Goal: Information Seeking & Learning: Find contact information

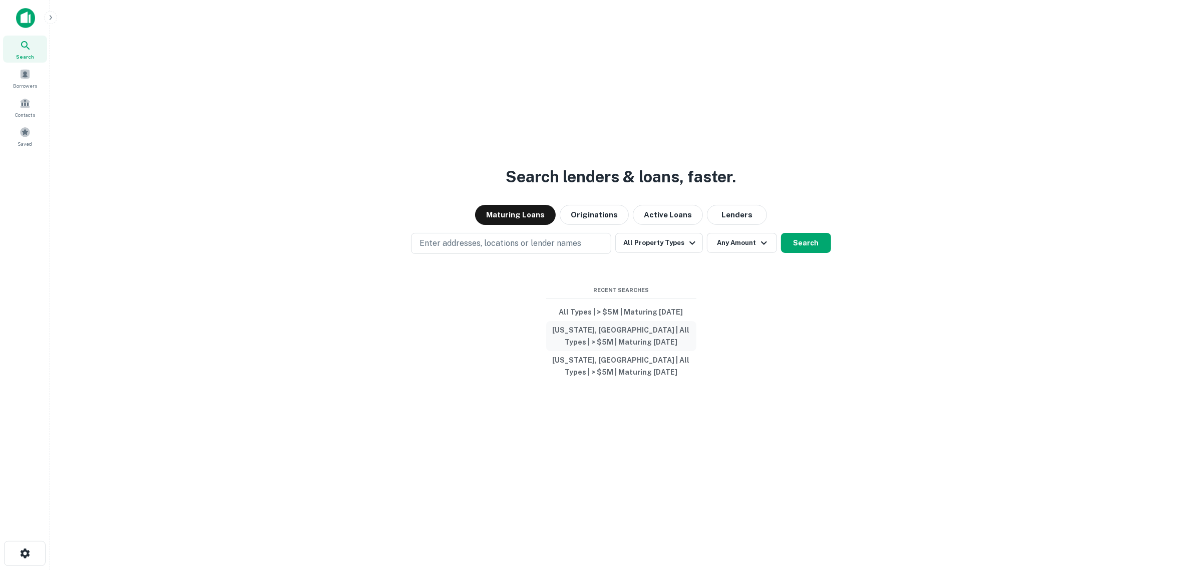
click at [622, 322] on button "[US_STATE], [GEOGRAPHIC_DATA] | All Types | > $5M | Maturing [DATE]" at bounding box center [621, 336] width 150 height 30
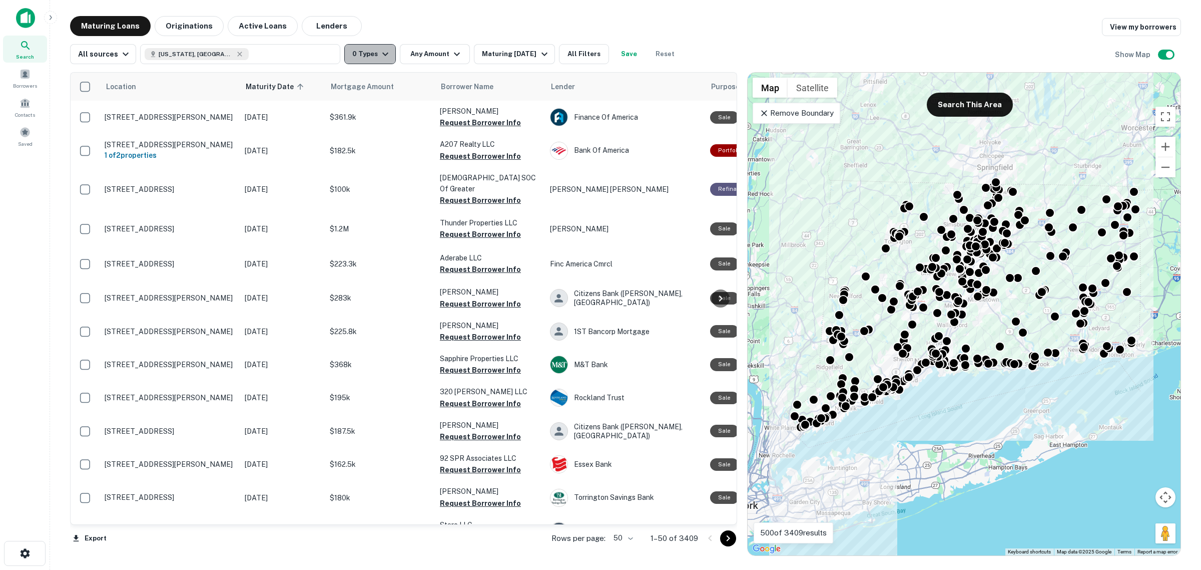
click at [379, 52] on icon "button" at bounding box center [385, 54] width 12 height 12
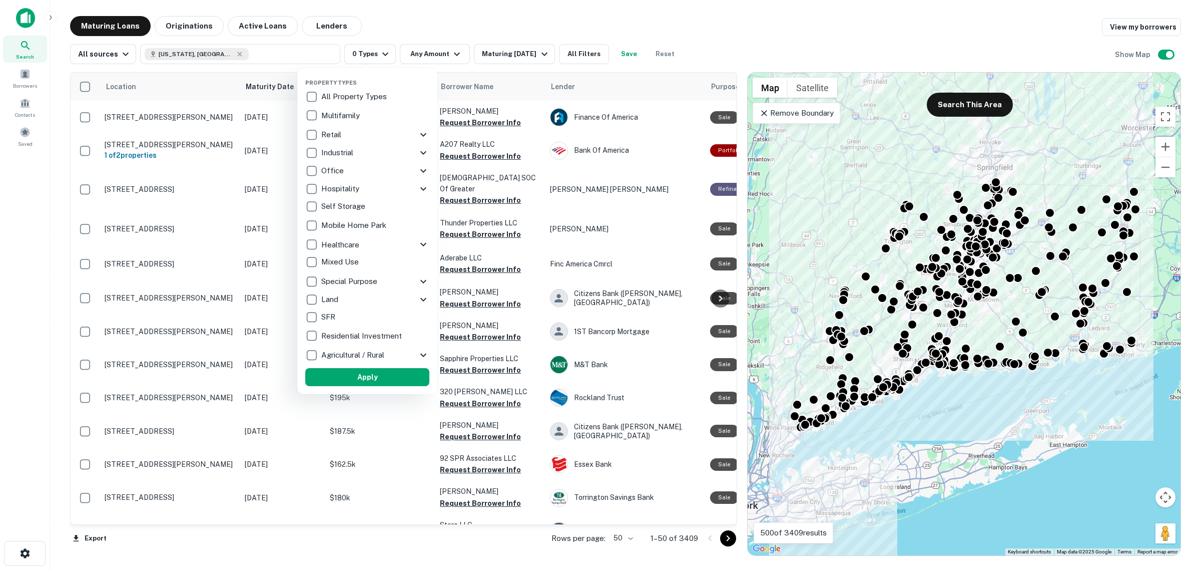
click at [437, 54] on div at bounding box center [600, 285] width 1201 height 570
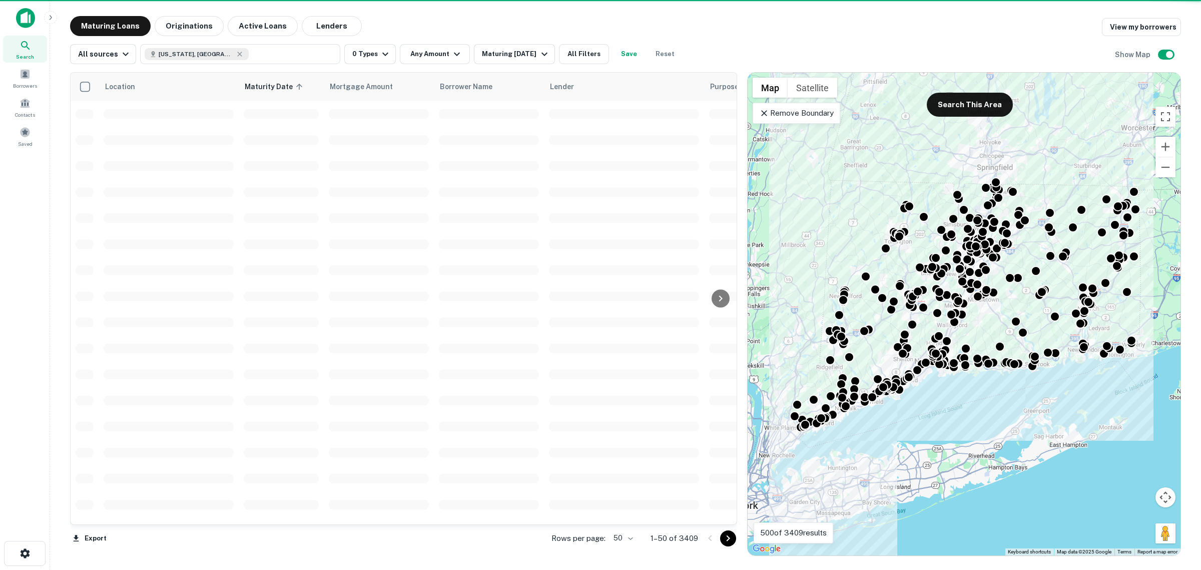
click at [437, 54] on div at bounding box center [600, 285] width 1201 height 570
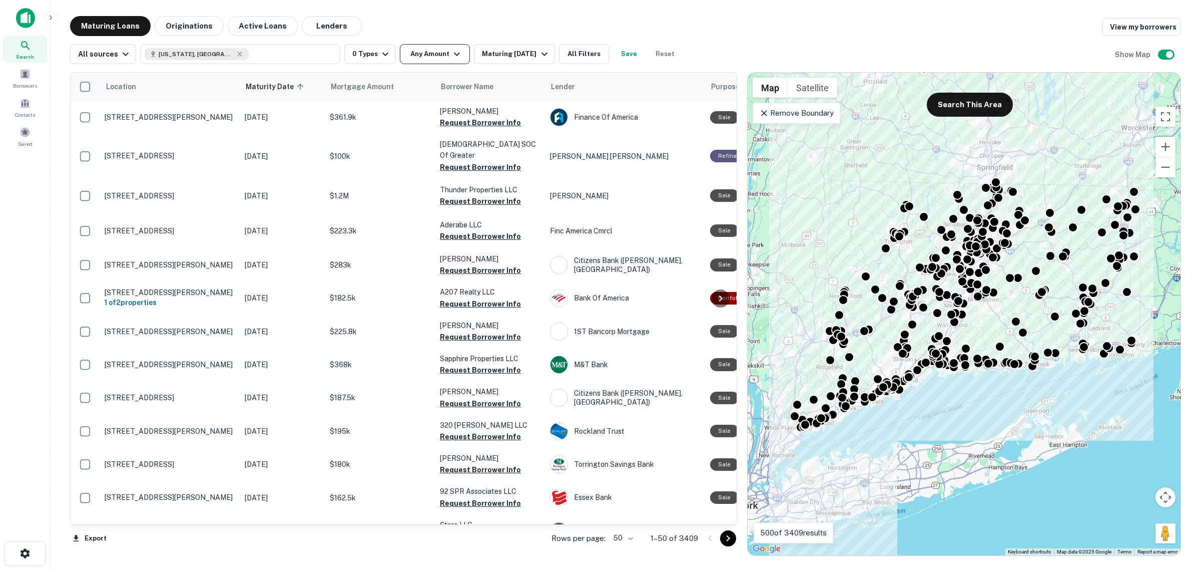
click at [439, 52] on button "Any Amount" at bounding box center [435, 54] width 70 height 20
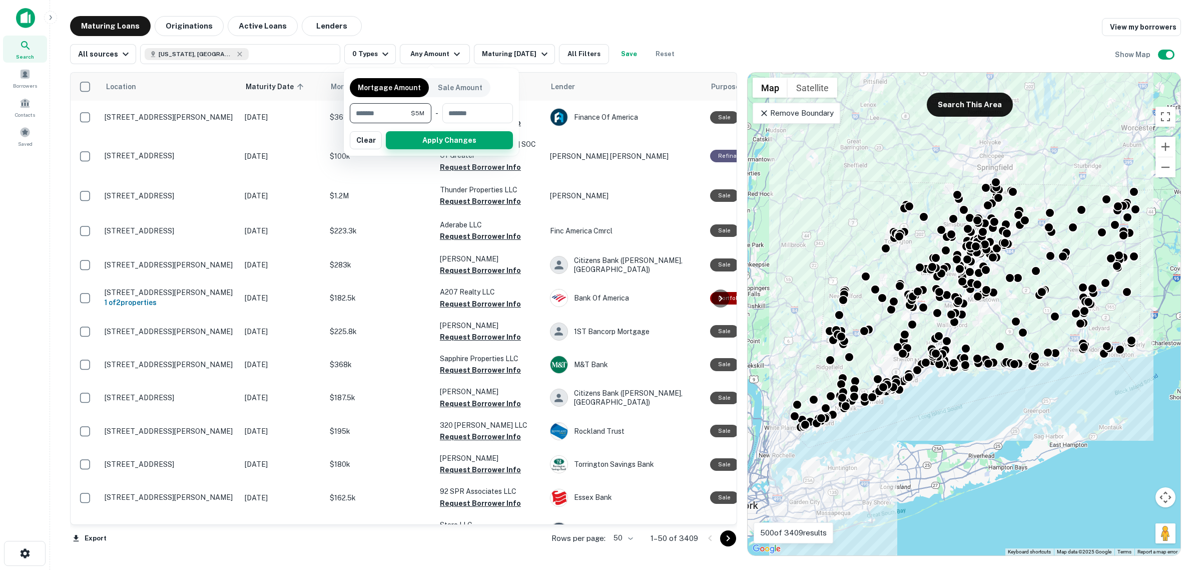
type input "*******"
click at [469, 144] on button "Apply Changes" at bounding box center [449, 140] width 127 height 18
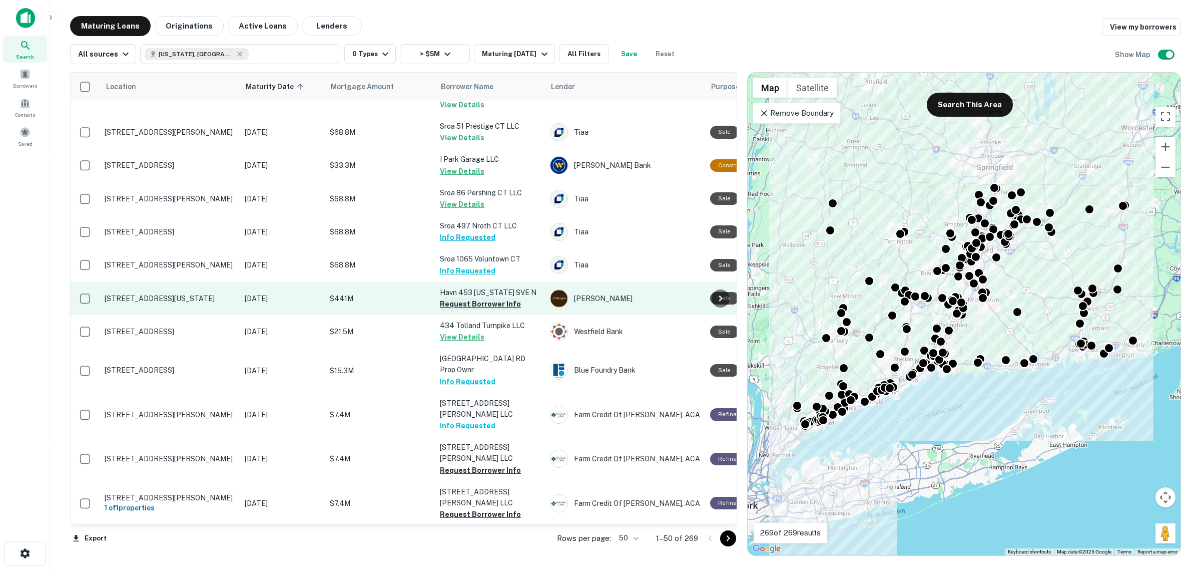
scroll to position [375, 0]
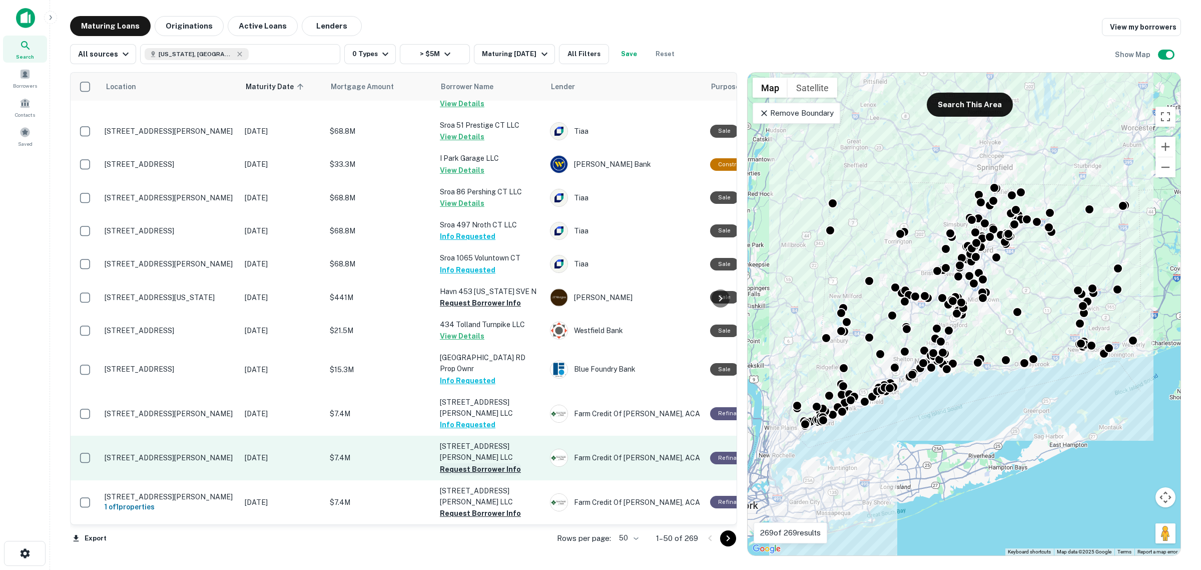
click at [476, 463] on button "Request Borrower Info" at bounding box center [480, 469] width 81 height 12
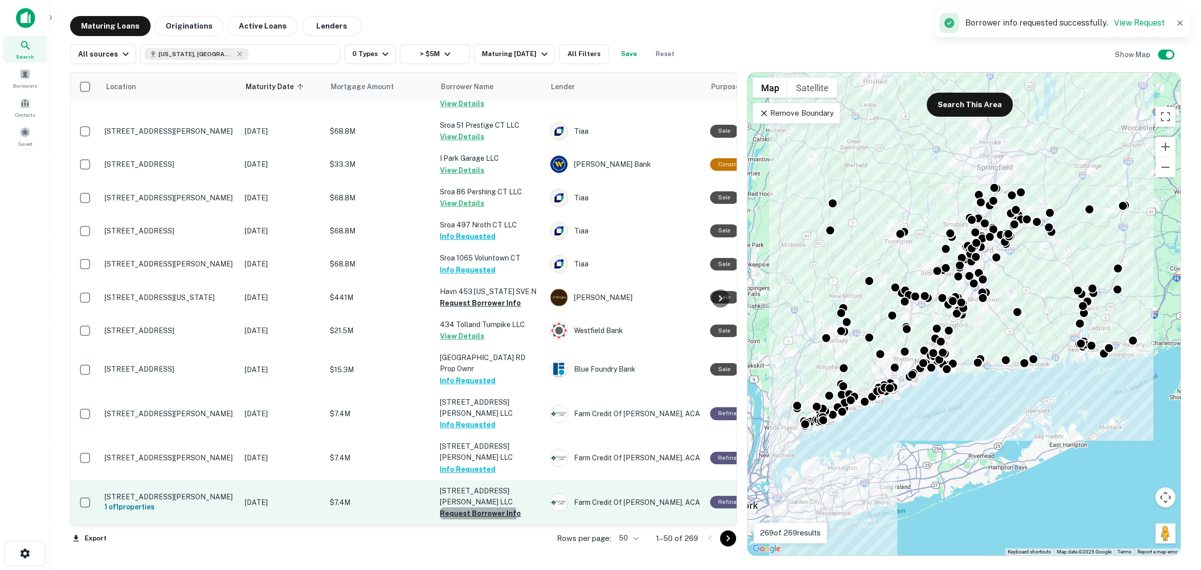
click at [475, 507] on button "Request Borrower Info" at bounding box center [480, 513] width 81 height 12
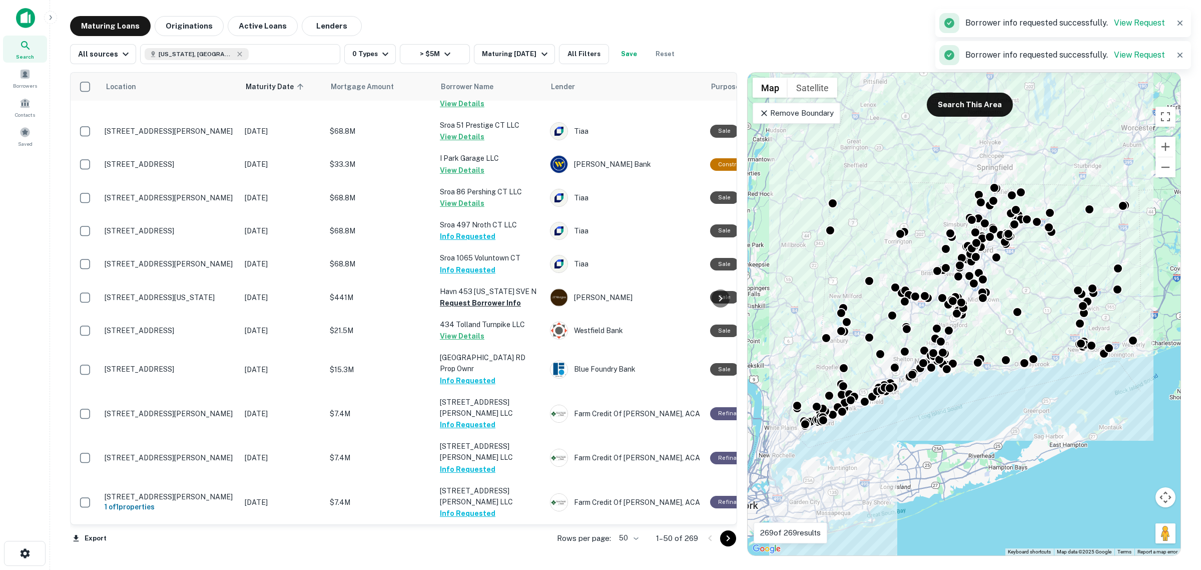
click at [479, 545] on button "Request Borrower Info" at bounding box center [480, 551] width 81 height 12
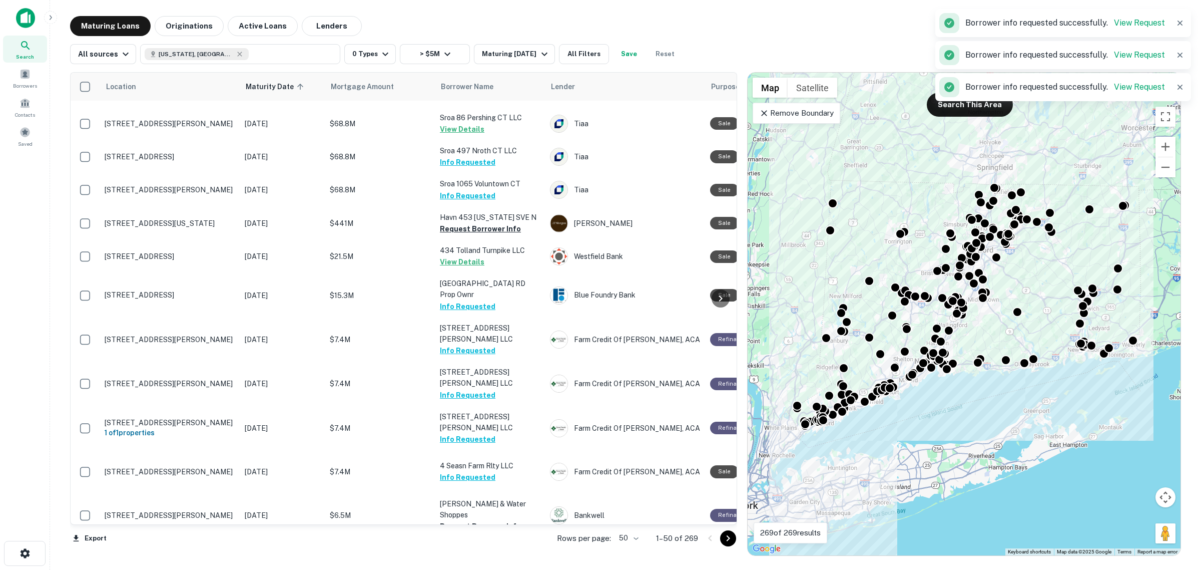
scroll to position [563, 0]
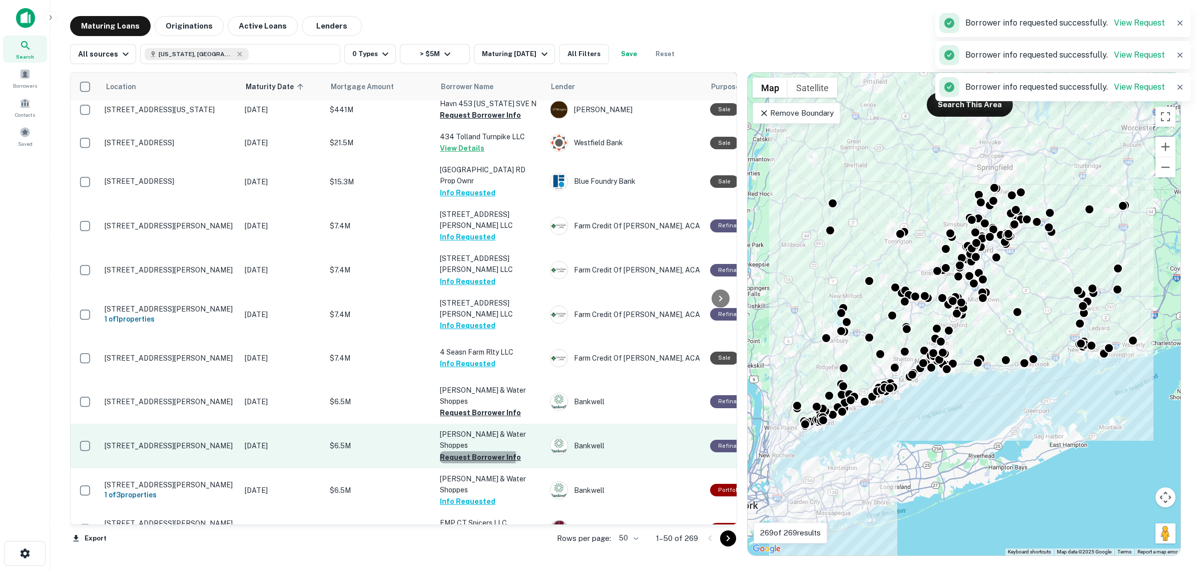
click at [448, 451] on button "Request Borrower Info" at bounding box center [480, 457] width 81 height 12
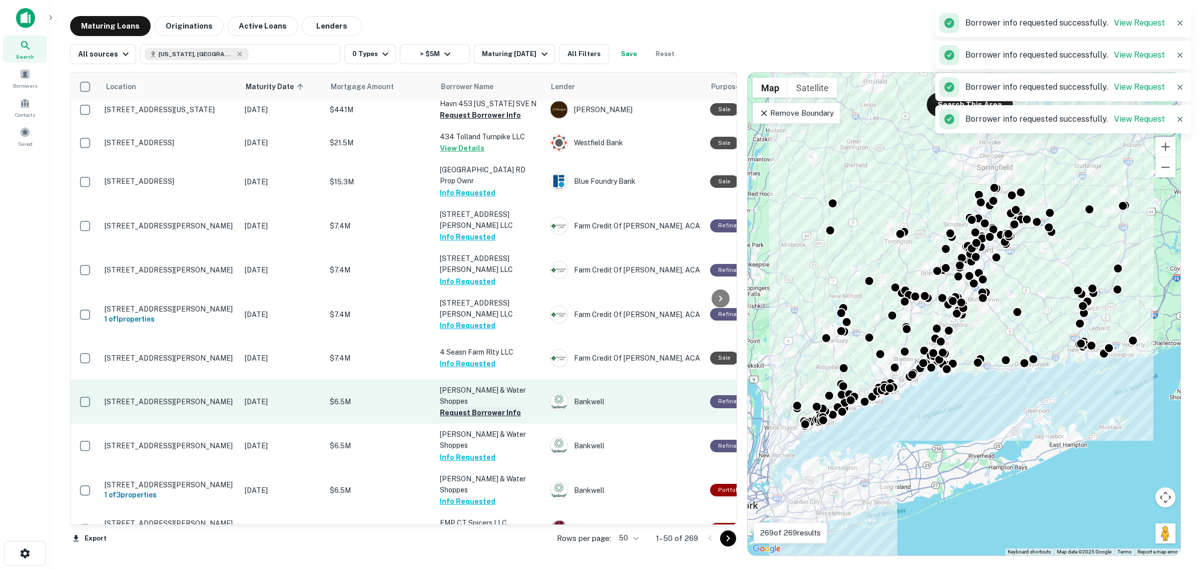
click at [458, 406] on button "Request Borrower Info" at bounding box center [480, 412] width 81 height 12
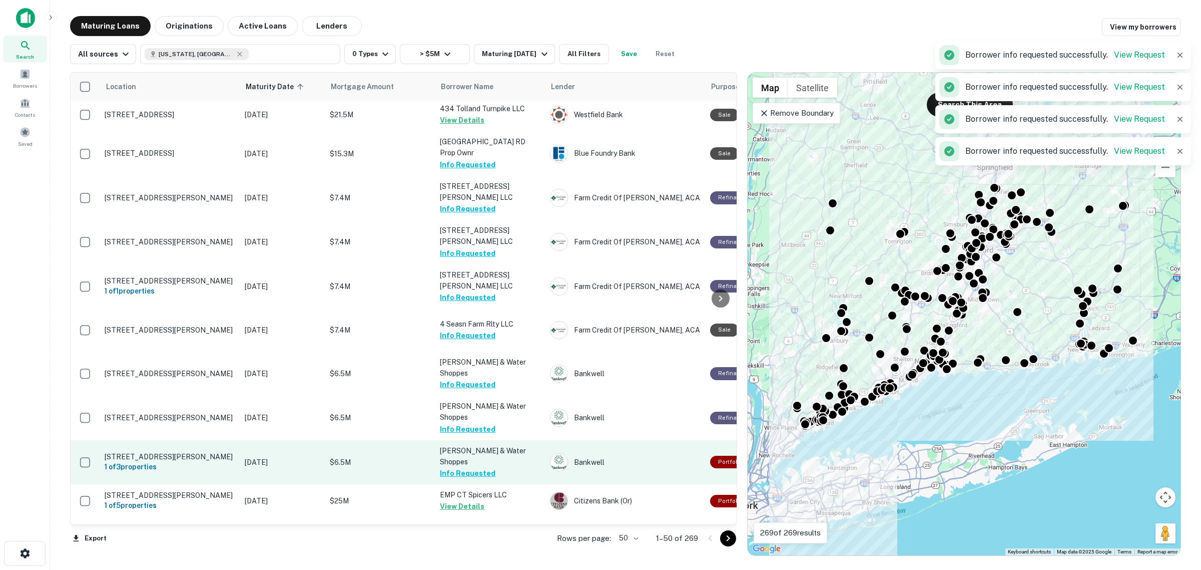
scroll to position [626, 0]
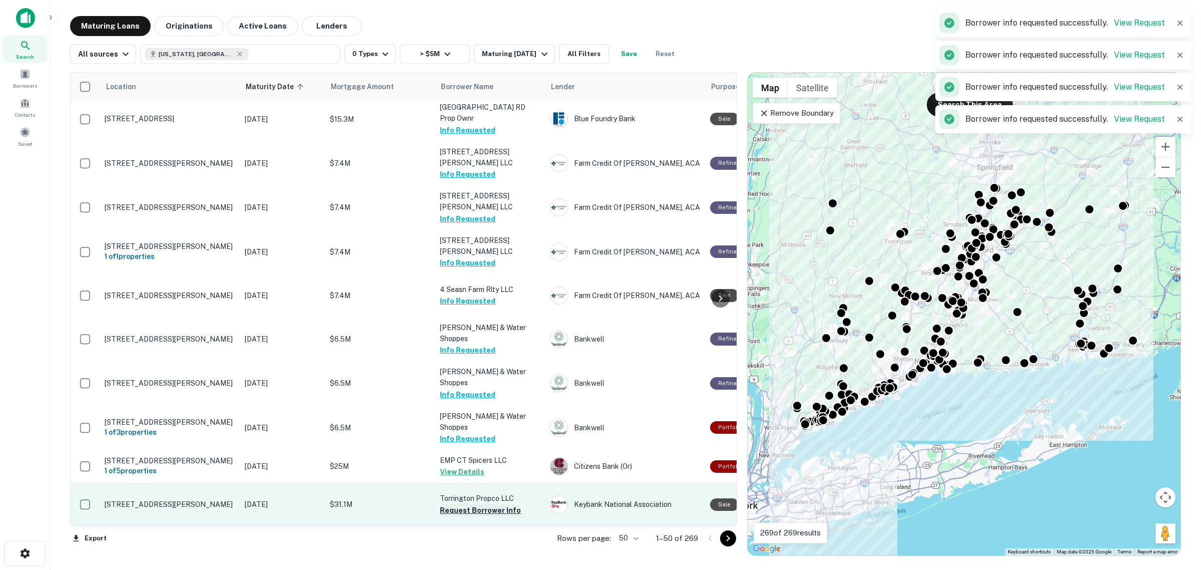
click at [468, 504] on button "Request Borrower Info" at bounding box center [480, 510] width 81 height 12
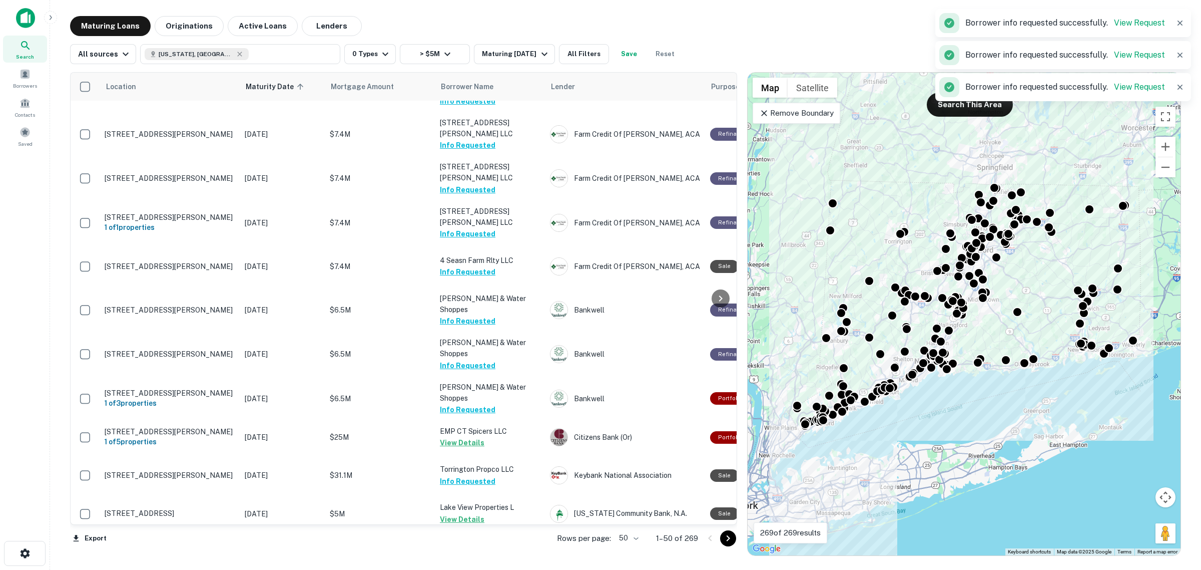
scroll to position [751, 0]
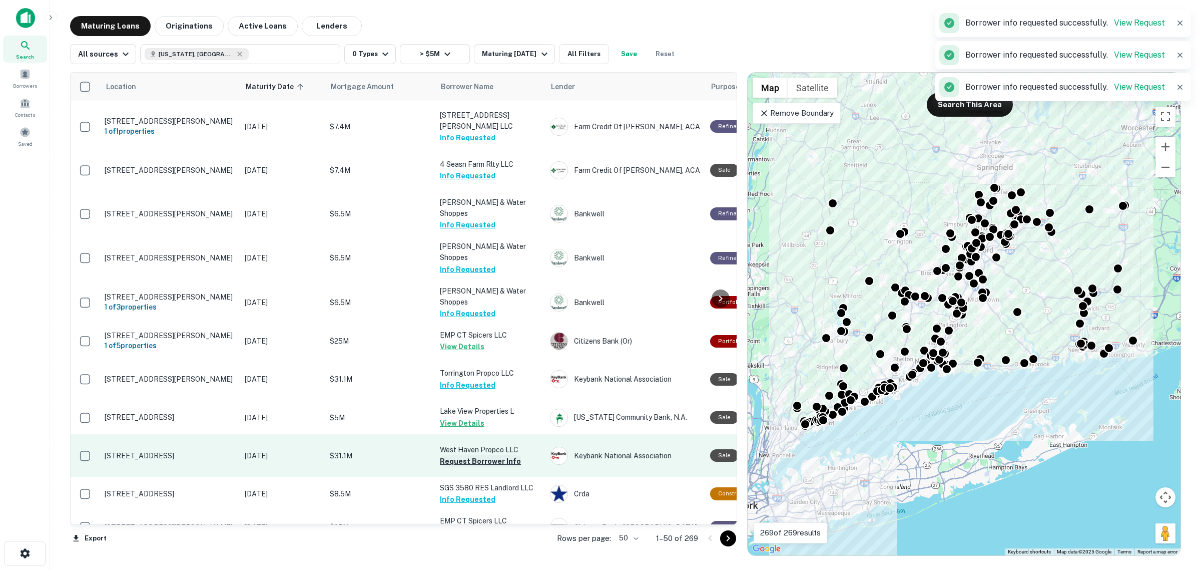
click at [486, 455] on button "Request Borrower Info" at bounding box center [480, 461] width 81 height 12
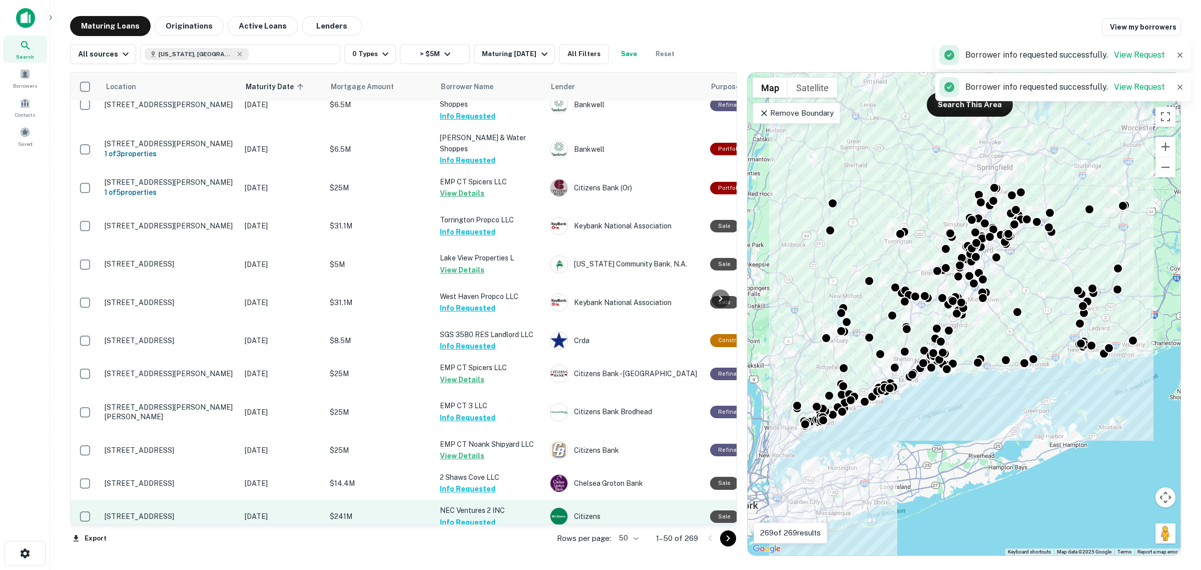
scroll to position [938, 0]
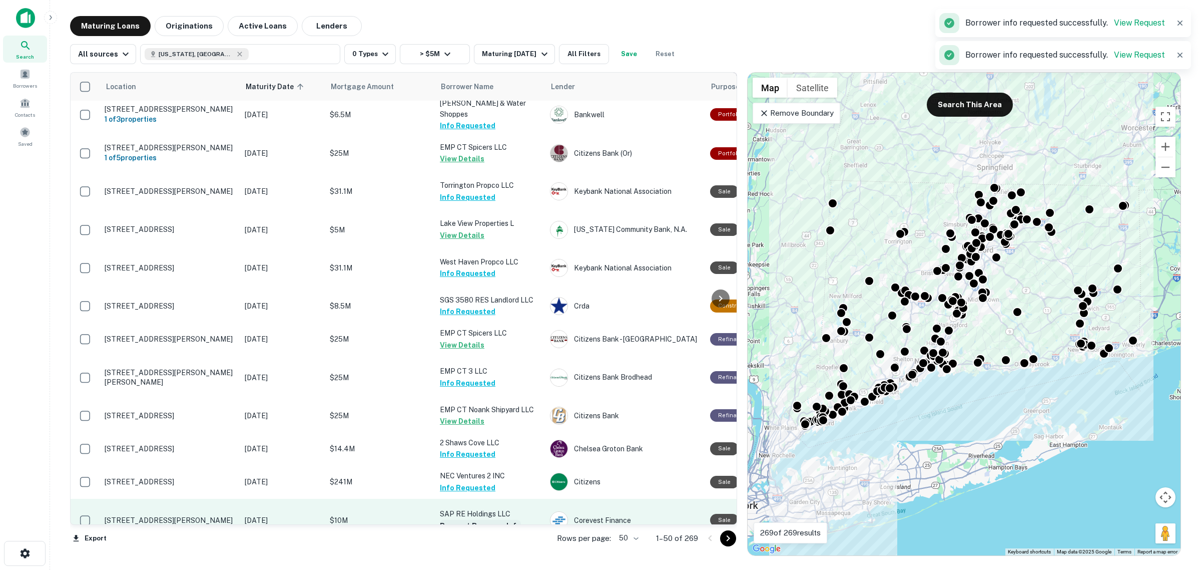
click at [482, 519] on button "Request Borrower Info" at bounding box center [480, 525] width 81 height 12
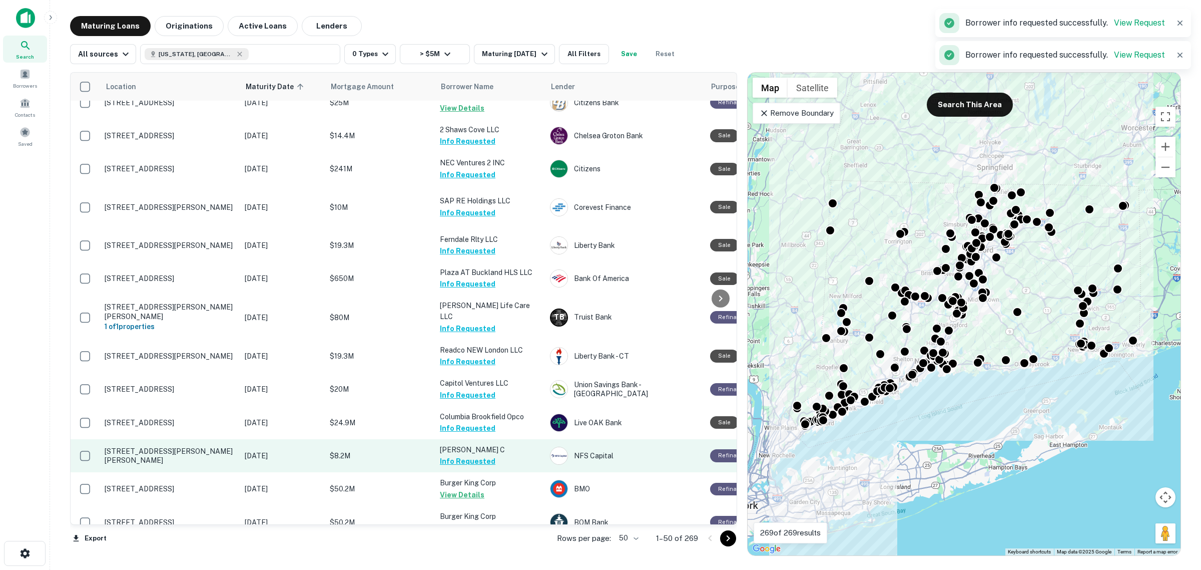
scroll to position [1299, 0]
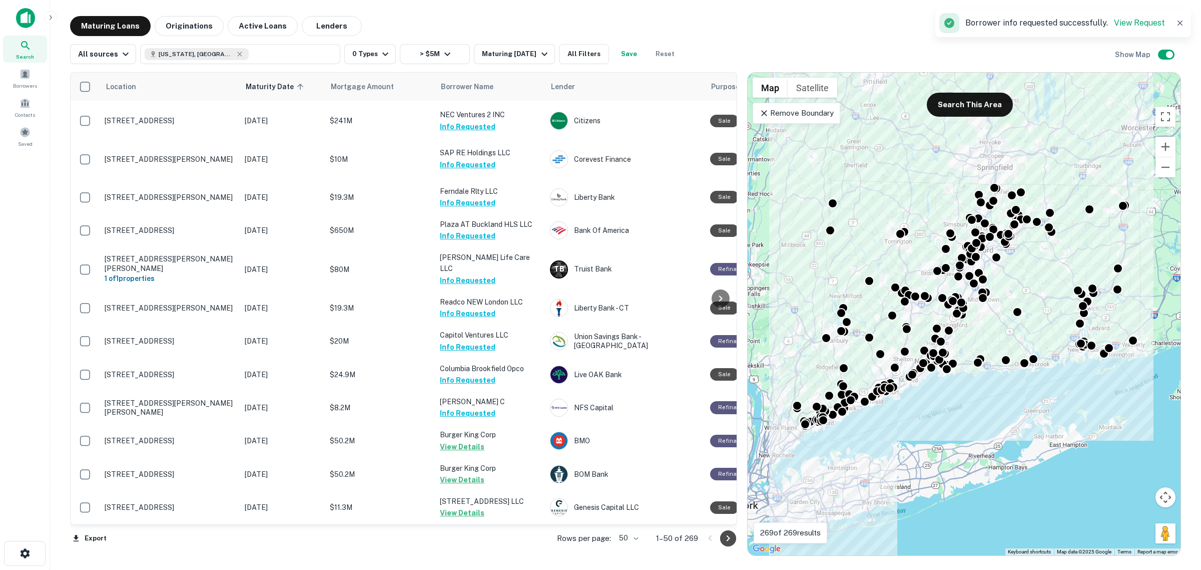
click at [730, 541] on icon "Go to next page" at bounding box center [728, 538] width 12 height 12
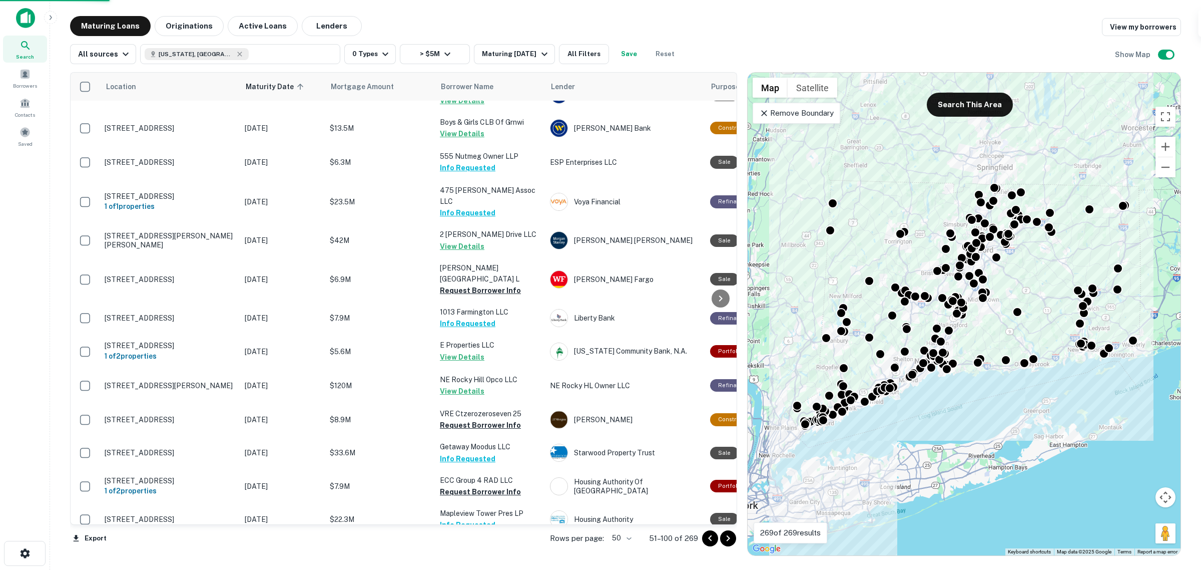
scroll to position [1247, 0]
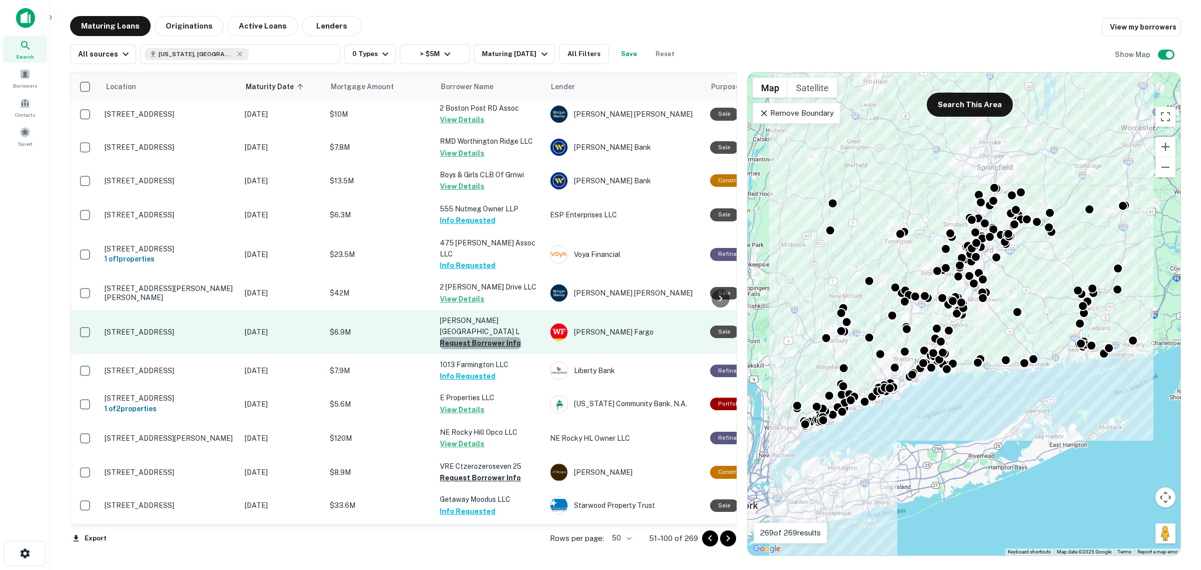
click at [491, 337] on button "Request Borrower Info" at bounding box center [480, 343] width 81 height 12
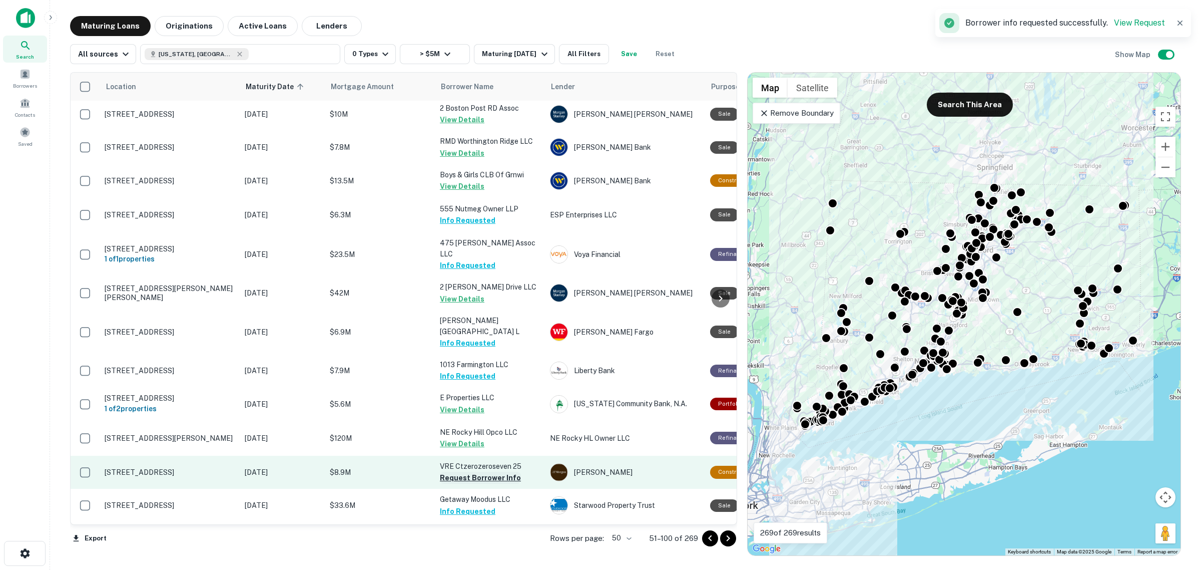
click at [496, 471] on button "Request Borrower Info" at bounding box center [480, 477] width 81 height 12
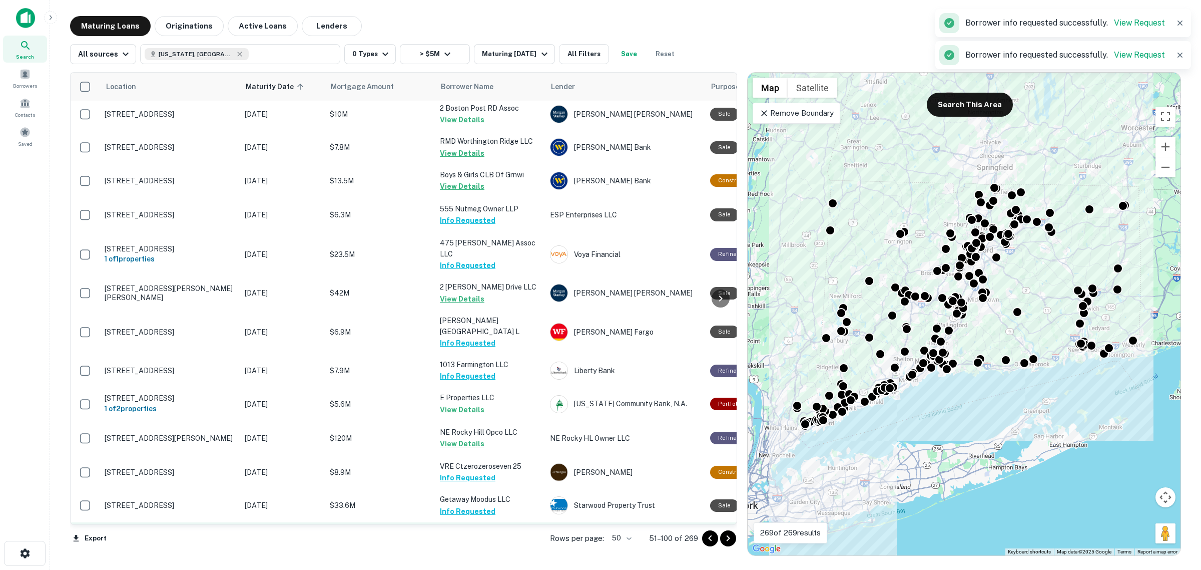
click at [489, 538] on button "Request Borrower Info" at bounding box center [480, 544] width 81 height 12
click at [724, 542] on icon "Go to next page" at bounding box center [728, 538] width 12 height 12
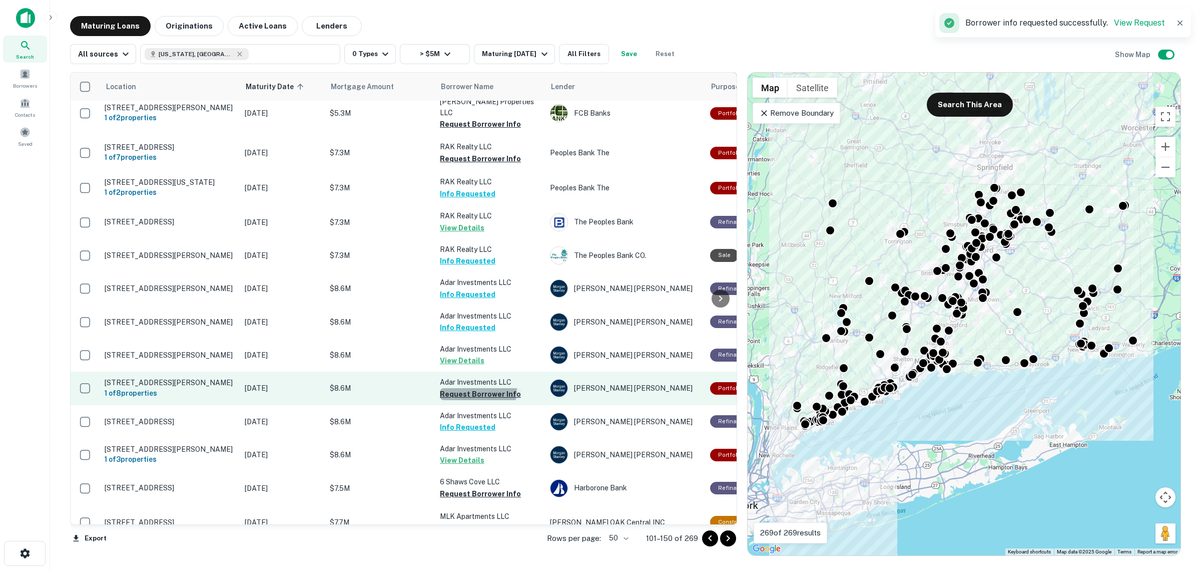
click at [471, 388] on button "Request Borrower Info" at bounding box center [480, 394] width 81 height 12
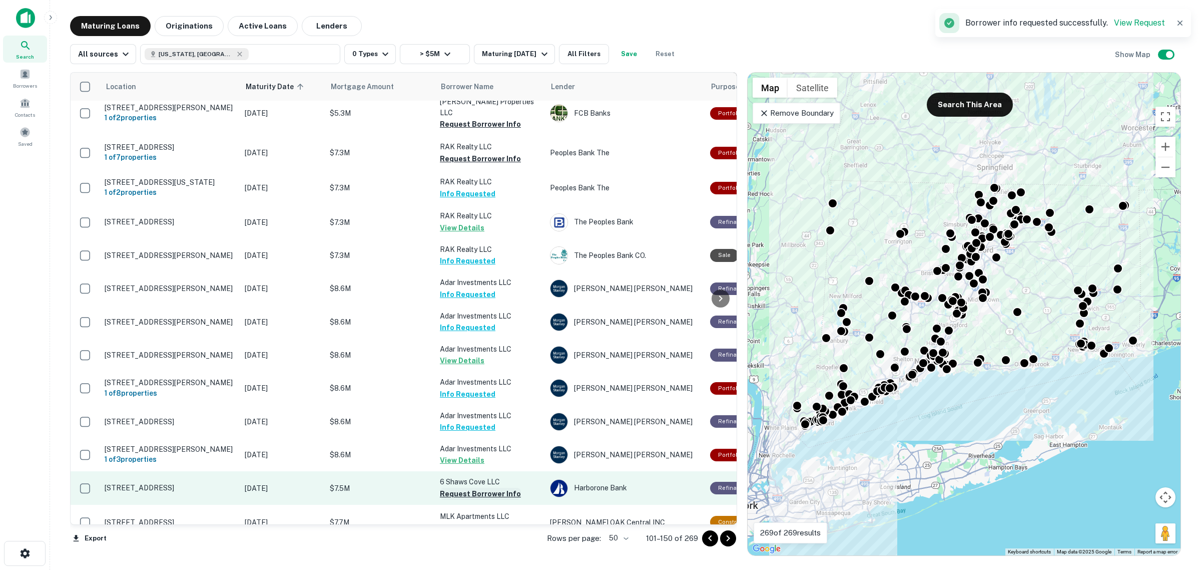
click at [486, 487] on button "Request Borrower Info" at bounding box center [480, 493] width 81 height 12
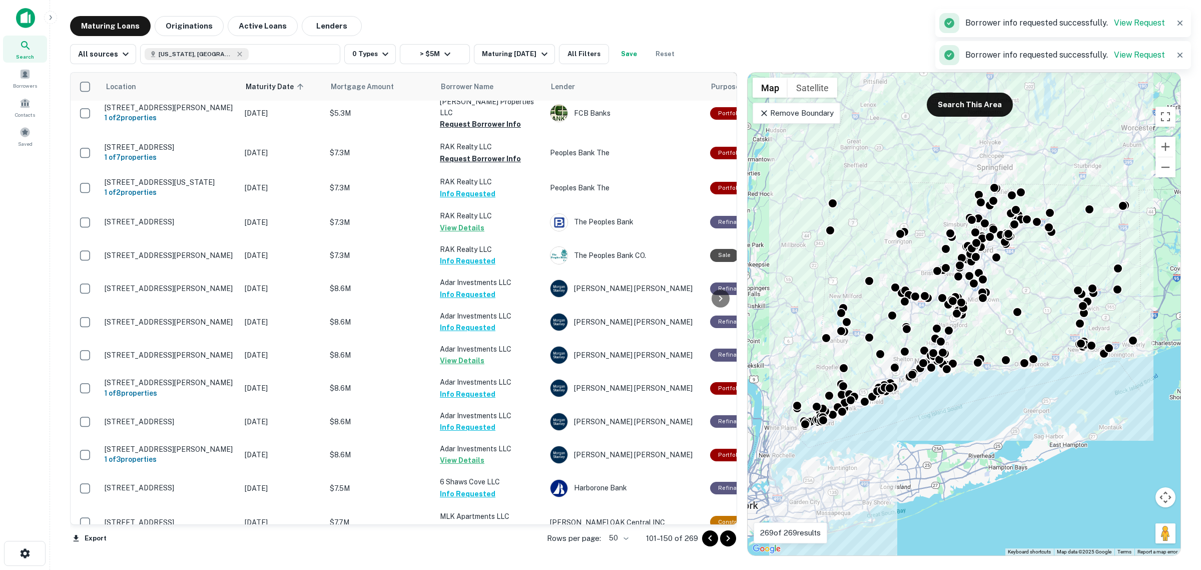
click at [501, 539] on td "[GEOGRAPHIC_DATA] Request Borrower Info" at bounding box center [490, 556] width 110 height 35
click at [502, 545] on p "[GEOGRAPHIC_DATA]" at bounding box center [490, 550] width 100 height 11
click at [503, 556] on button "Request Borrower Info" at bounding box center [480, 562] width 81 height 12
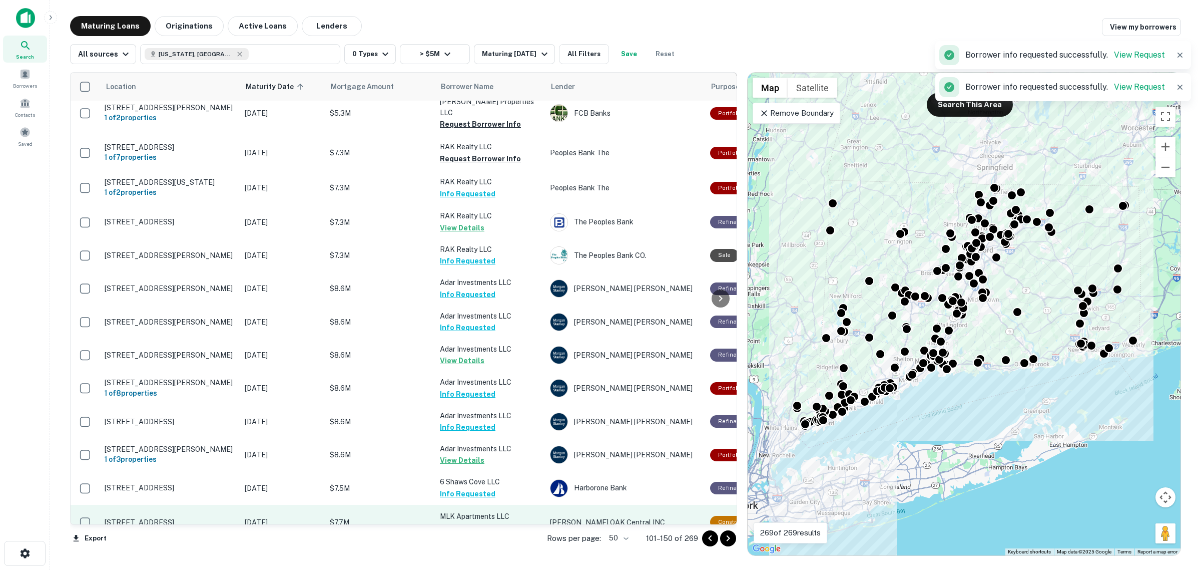
scroll to position [1257, 0]
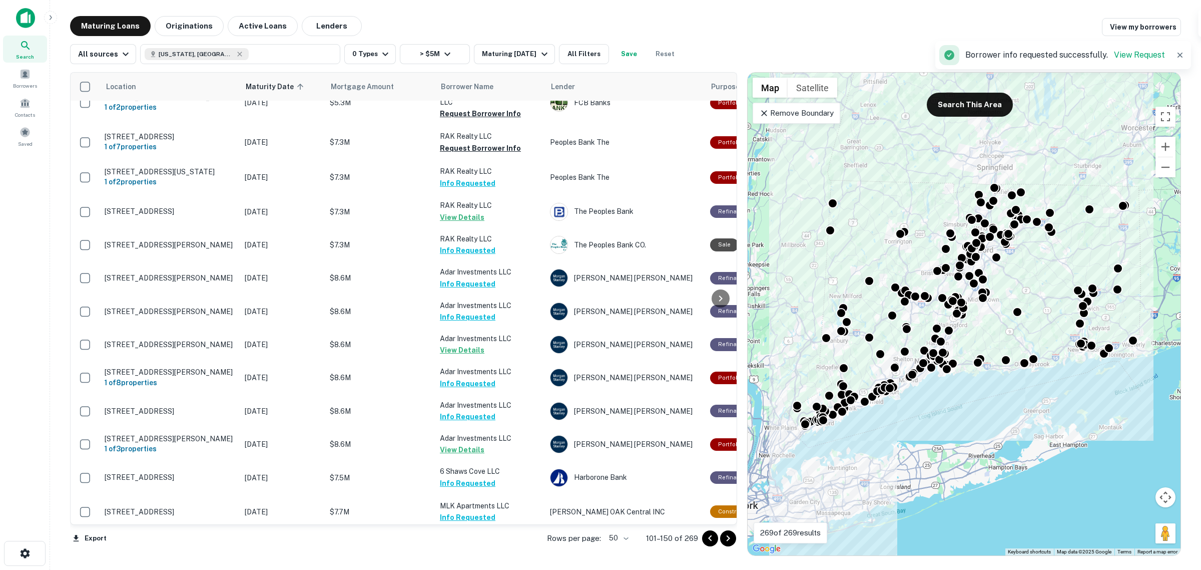
click at [730, 539] on icon "Go to next page" at bounding box center [728, 538] width 12 height 12
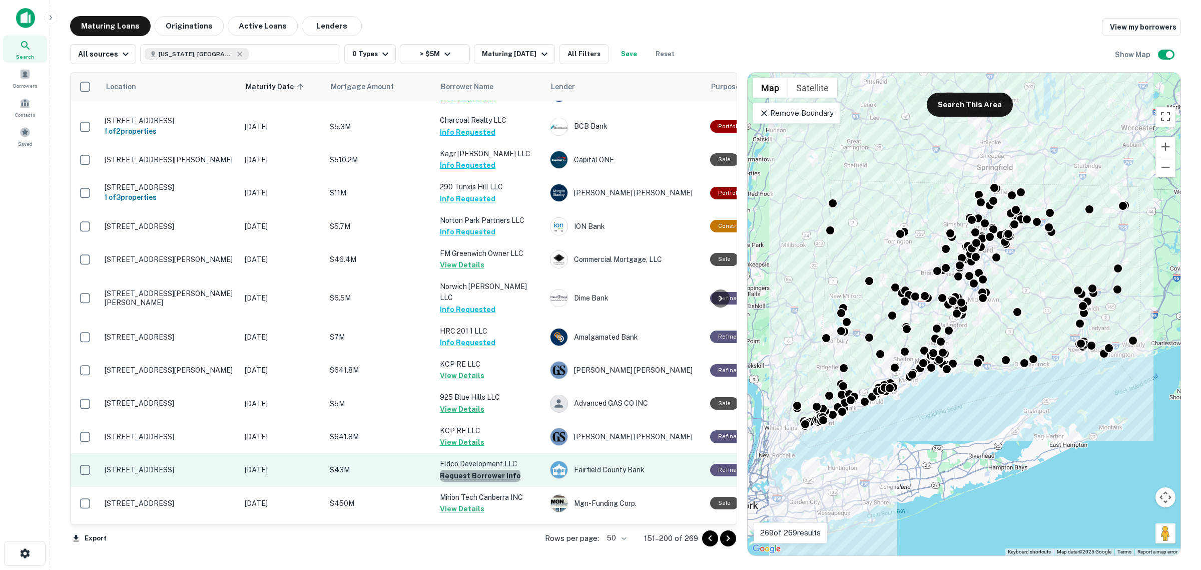
click at [479, 469] on button "Request Borrower Info" at bounding box center [480, 475] width 81 height 12
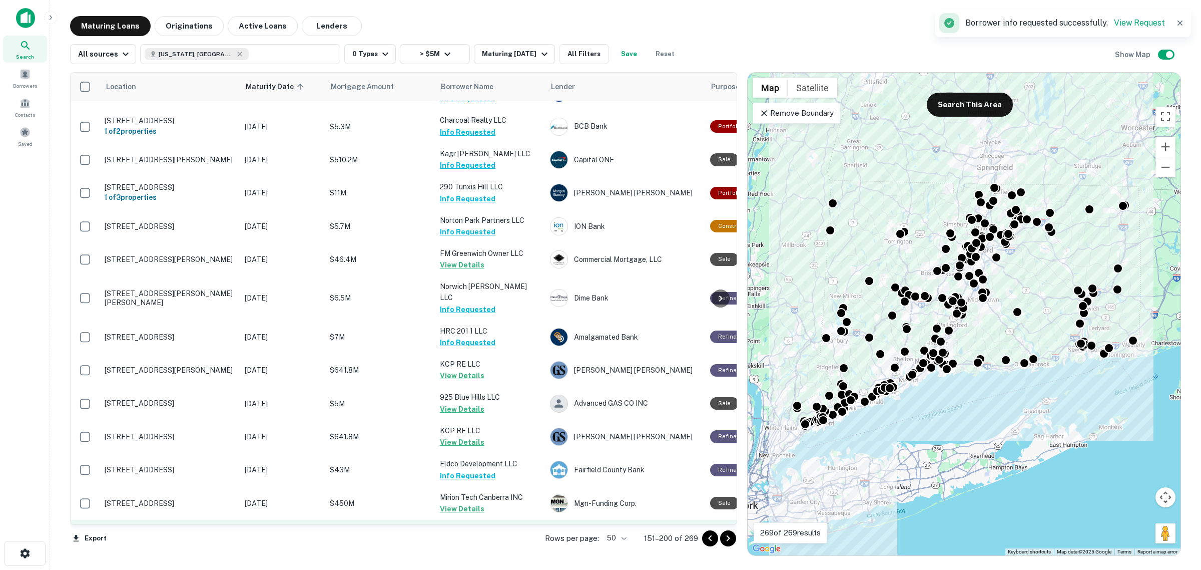
click at [488, 535] on button "Request Borrower Info" at bounding box center [480, 541] width 81 height 12
click at [729, 535] on icon "Go to next page" at bounding box center [728, 538] width 12 height 12
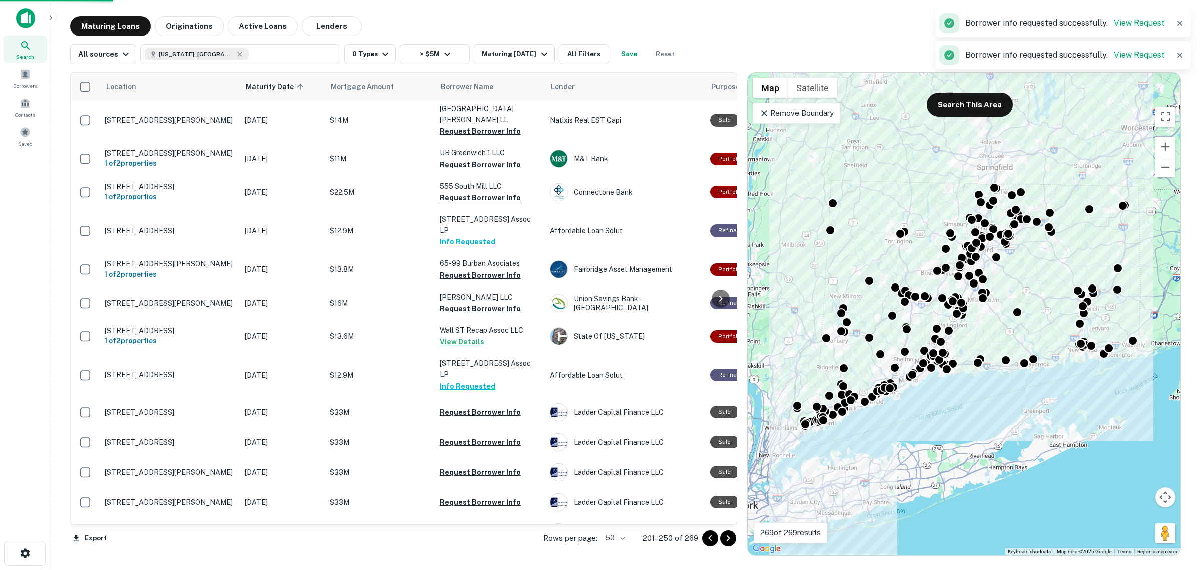
scroll to position [1244, 0]
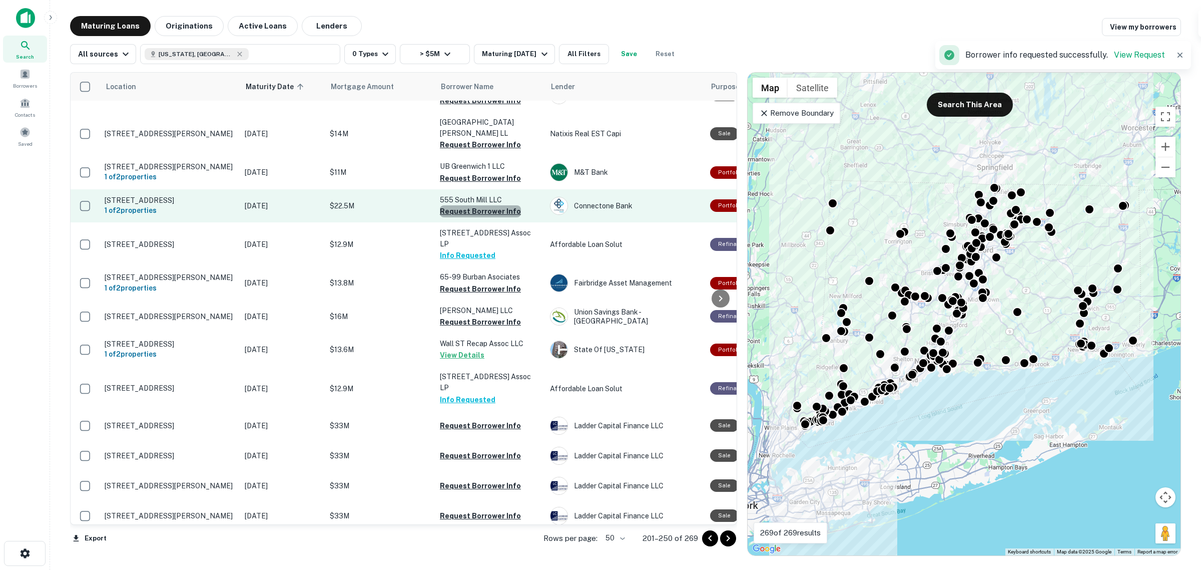
click at [495, 205] on button "Request Borrower Info" at bounding box center [480, 211] width 81 height 12
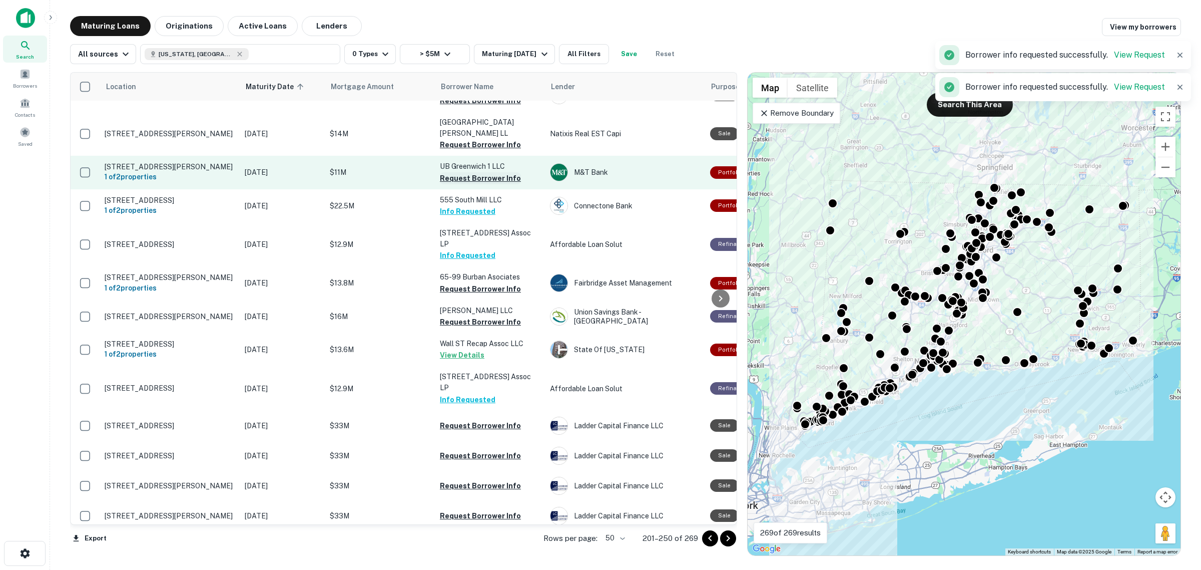
click at [490, 172] on button "Request Borrower Info" at bounding box center [480, 178] width 81 height 12
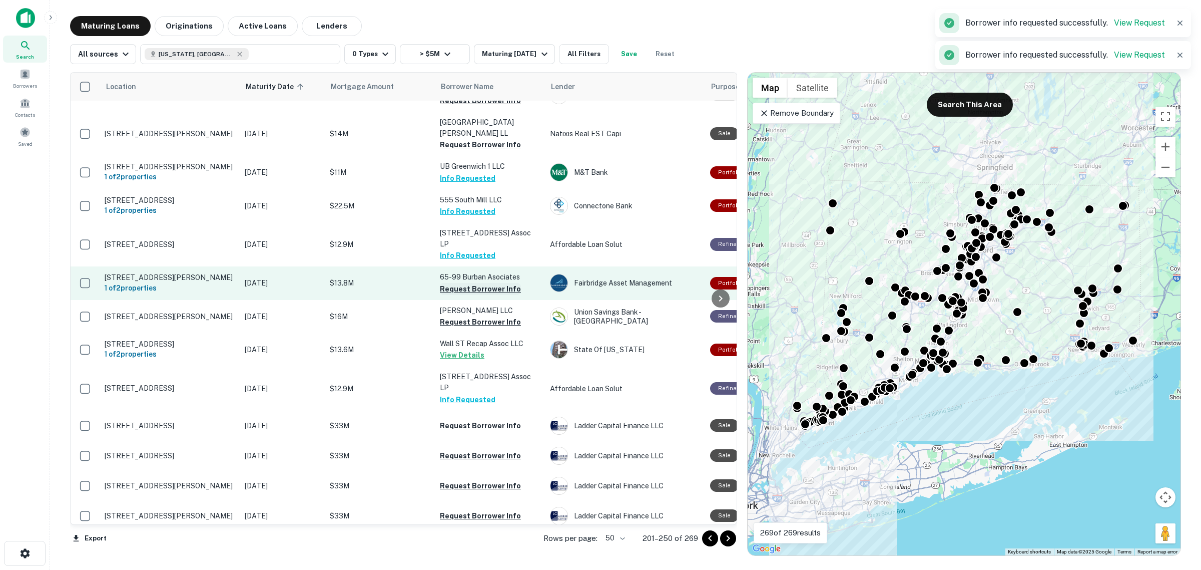
click at [484, 283] on button "Request Borrower Info" at bounding box center [480, 289] width 81 height 12
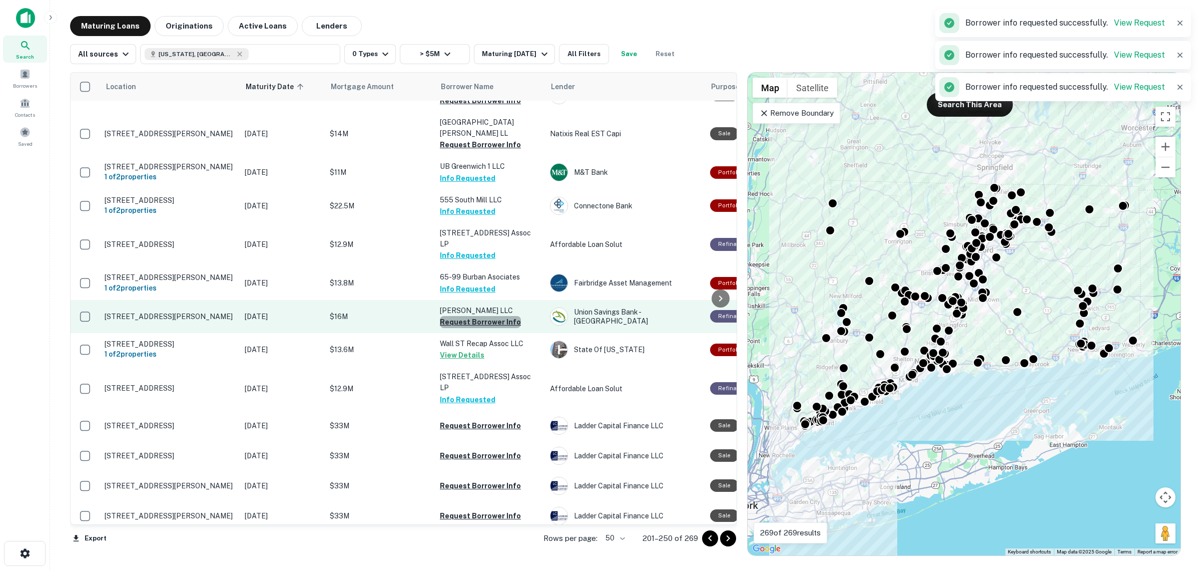
click at [496, 316] on button "Request Borrower Info" at bounding box center [480, 322] width 81 height 12
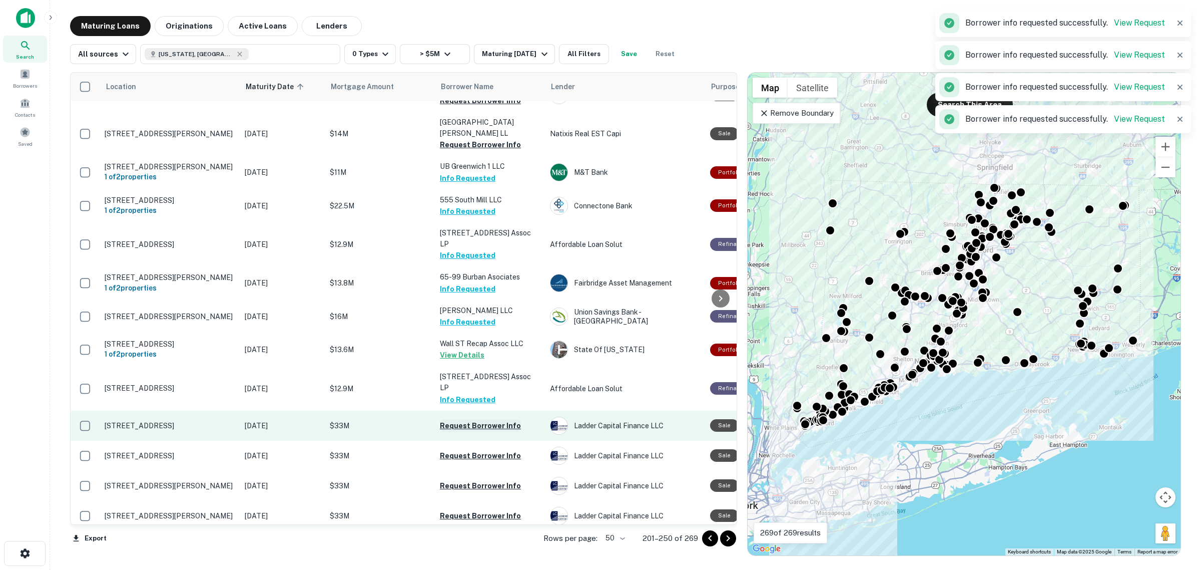
click at [501, 419] on button "Request Borrower Info" at bounding box center [480, 425] width 81 height 12
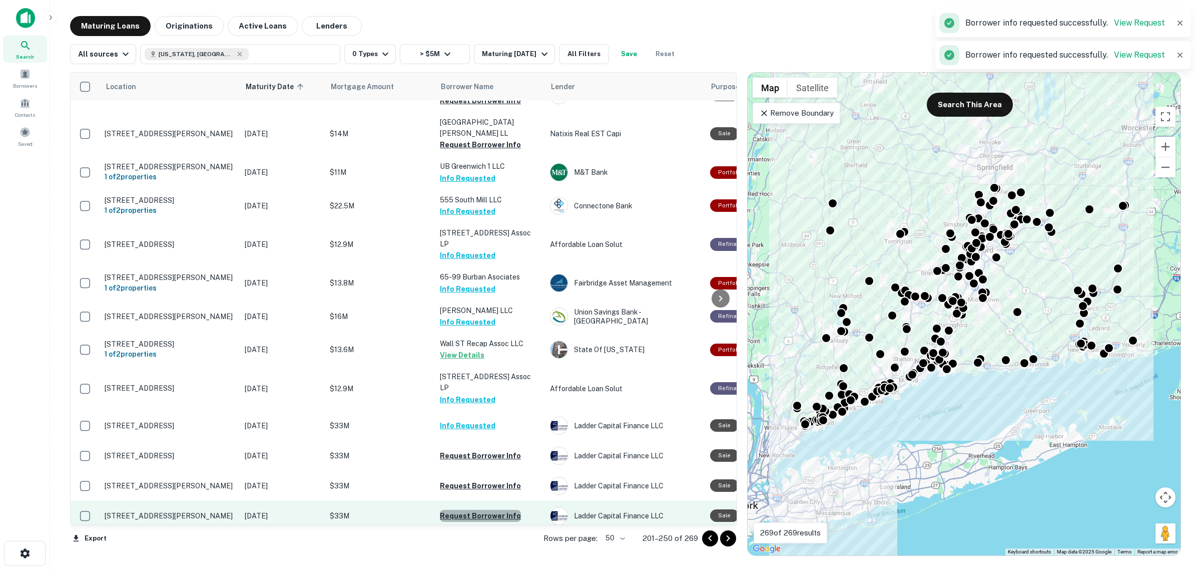
click at [483, 509] on button "Request Borrower Info" at bounding box center [480, 515] width 81 height 12
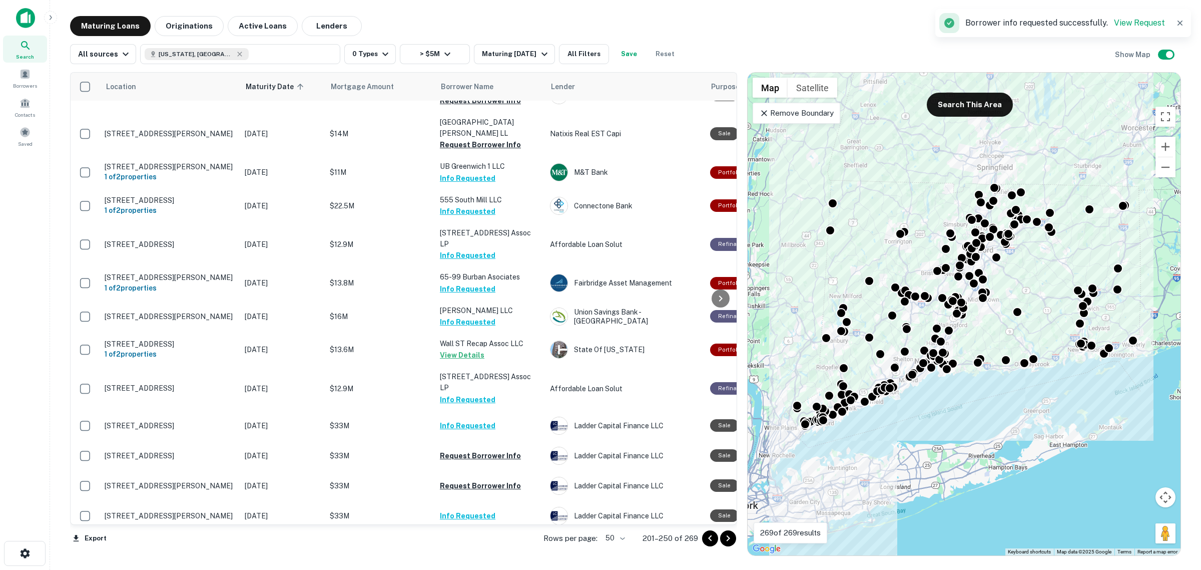
click at [505, 569] on button "Request Borrower Info" at bounding box center [480, 576] width 81 height 12
click at [729, 539] on icon "Go to next page" at bounding box center [728, 538] width 12 height 12
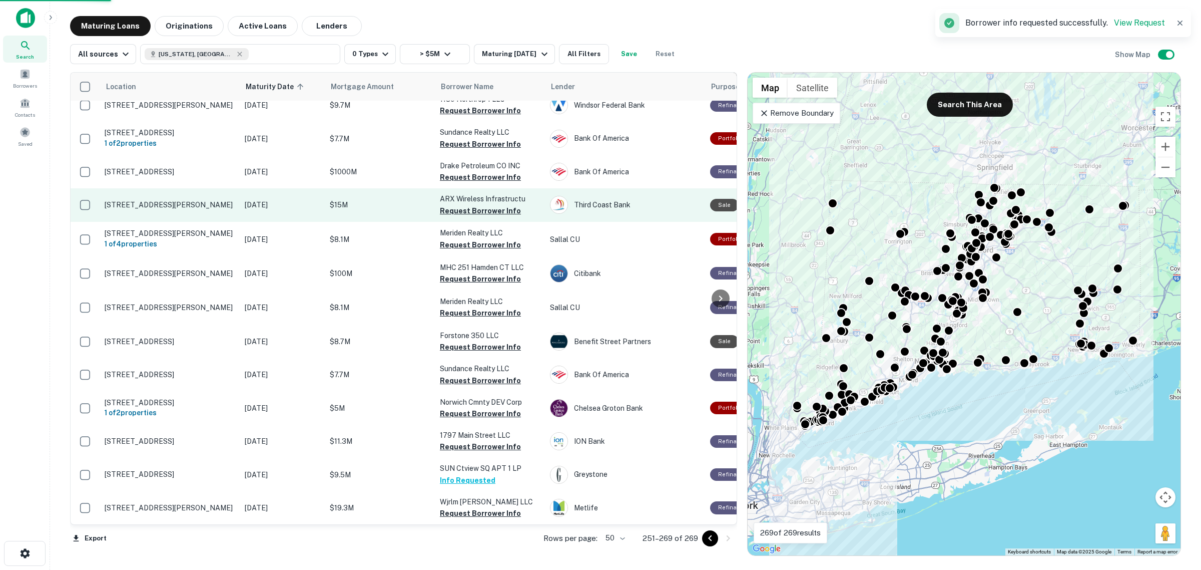
scroll to position [205, 0]
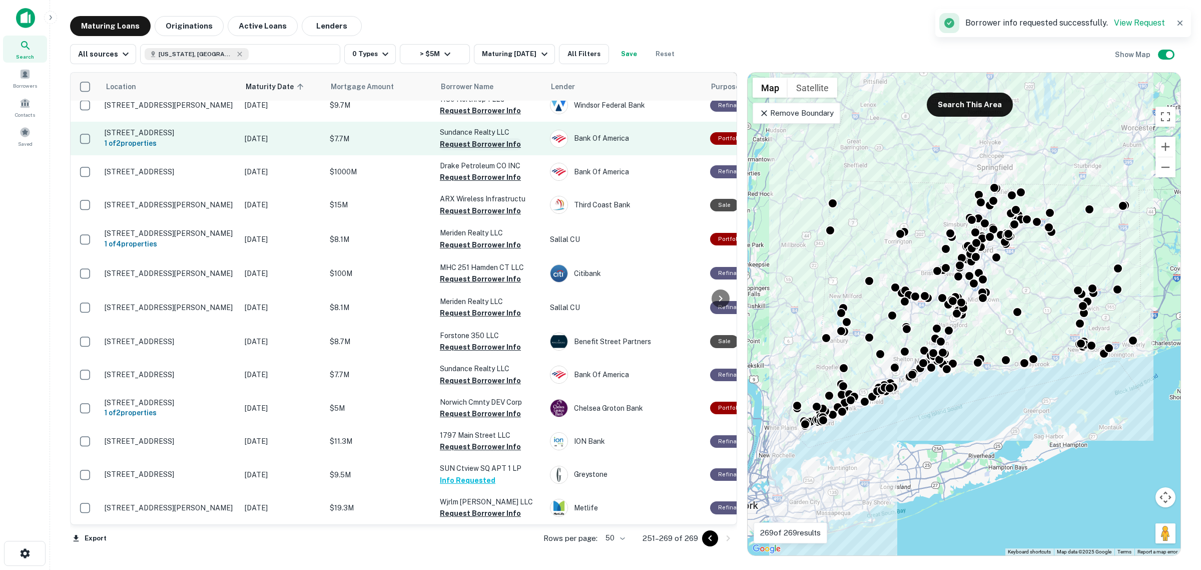
click at [469, 138] on button "Request Borrower Info" at bounding box center [480, 144] width 81 height 12
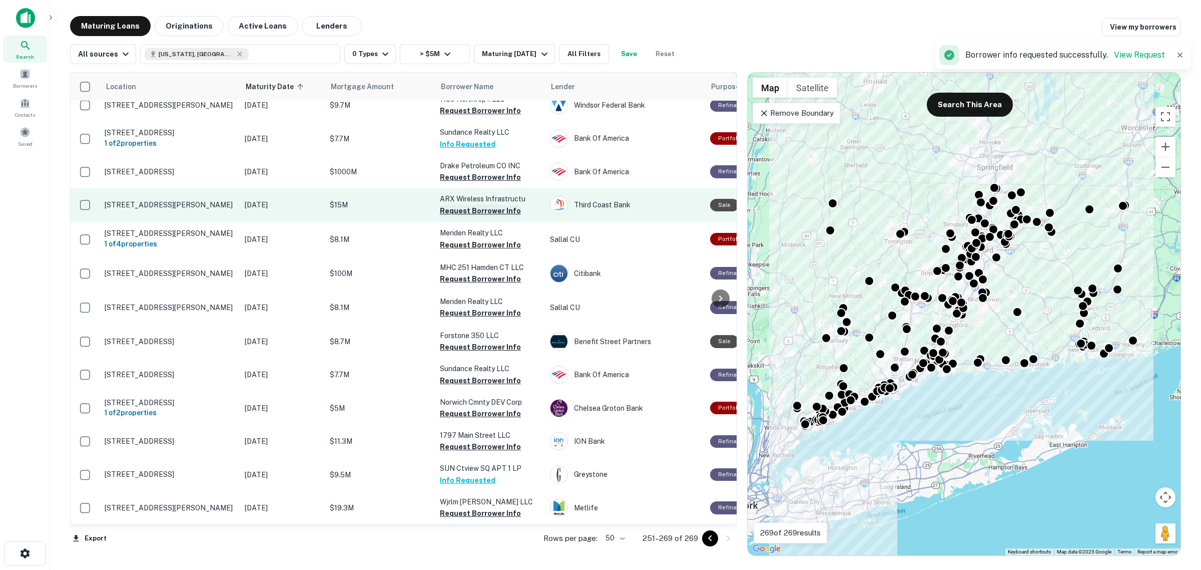
click at [465, 205] on button "Request Borrower Info" at bounding box center [480, 211] width 81 height 12
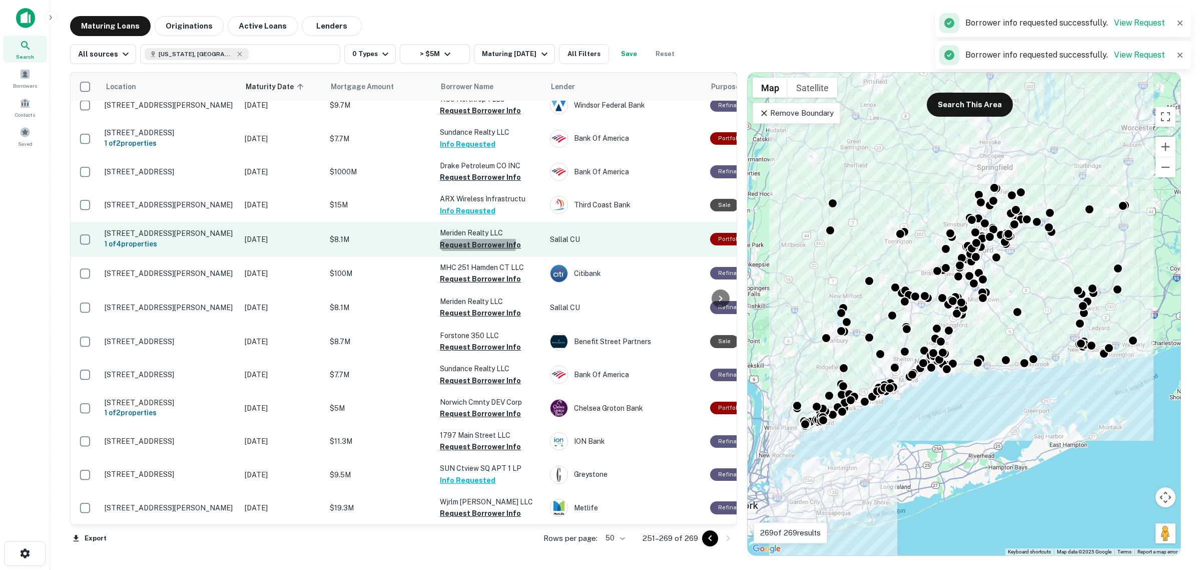
click at [474, 239] on button "Request Borrower Info" at bounding box center [480, 245] width 81 height 12
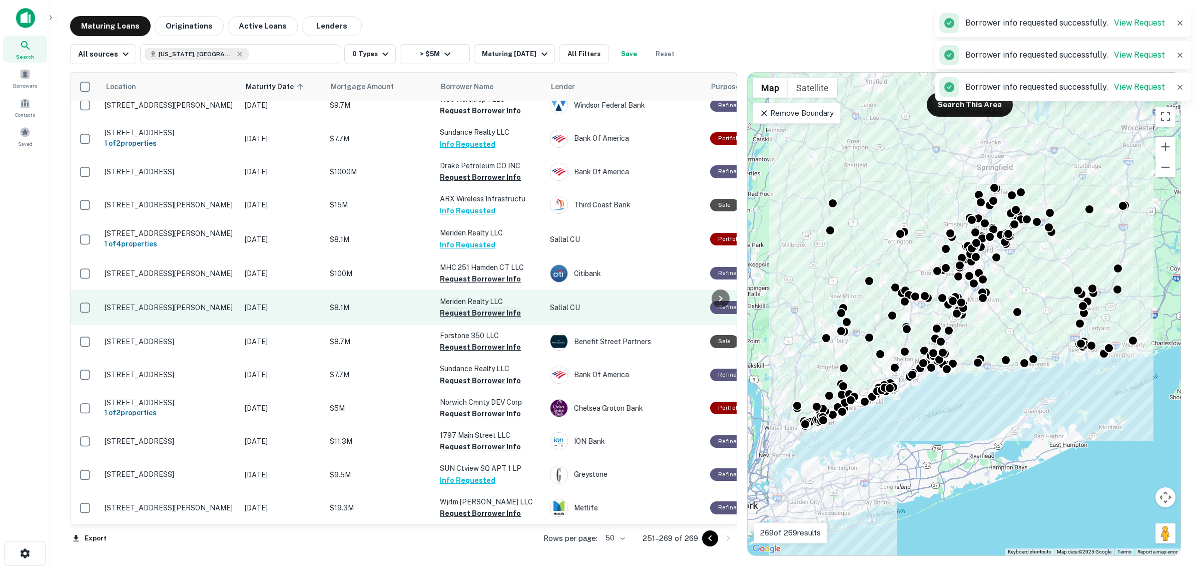
click at [489, 307] on button "Request Borrower Info" at bounding box center [480, 313] width 81 height 12
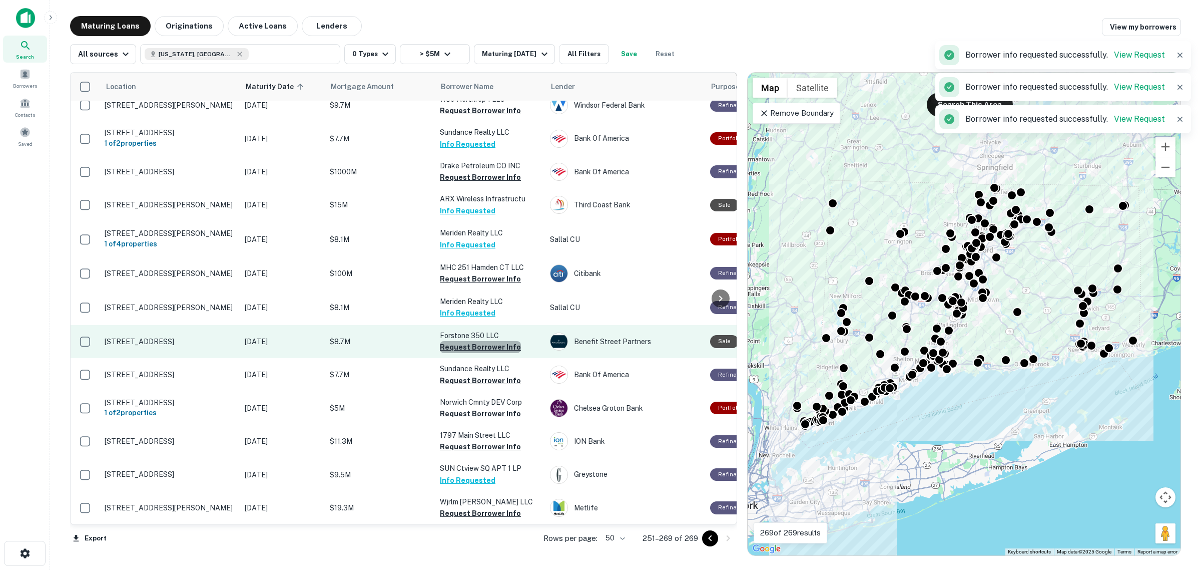
click at [489, 341] on button "Request Borrower Info" at bounding box center [480, 347] width 81 height 12
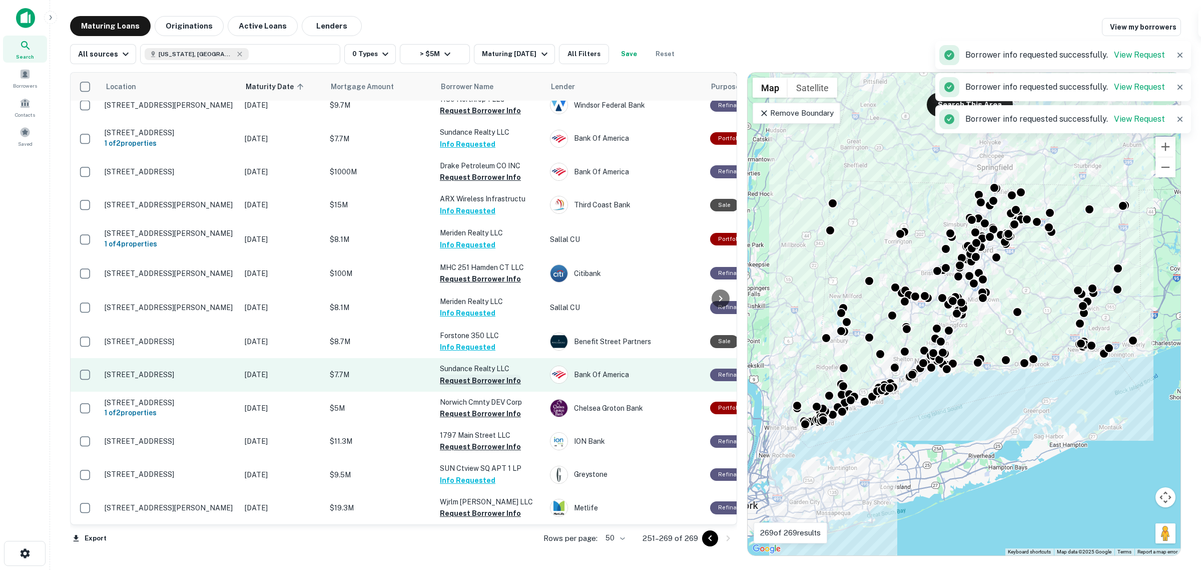
click at [494, 374] on button "Request Borrower Info" at bounding box center [480, 380] width 81 height 12
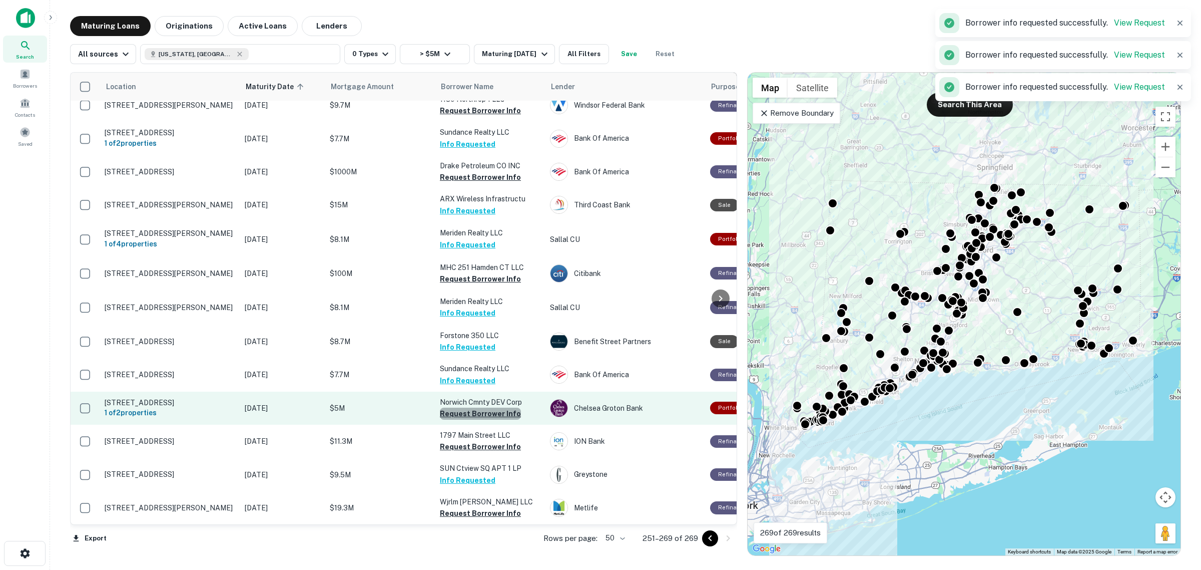
click at [499, 407] on button "Request Borrower Info" at bounding box center [480, 413] width 81 height 12
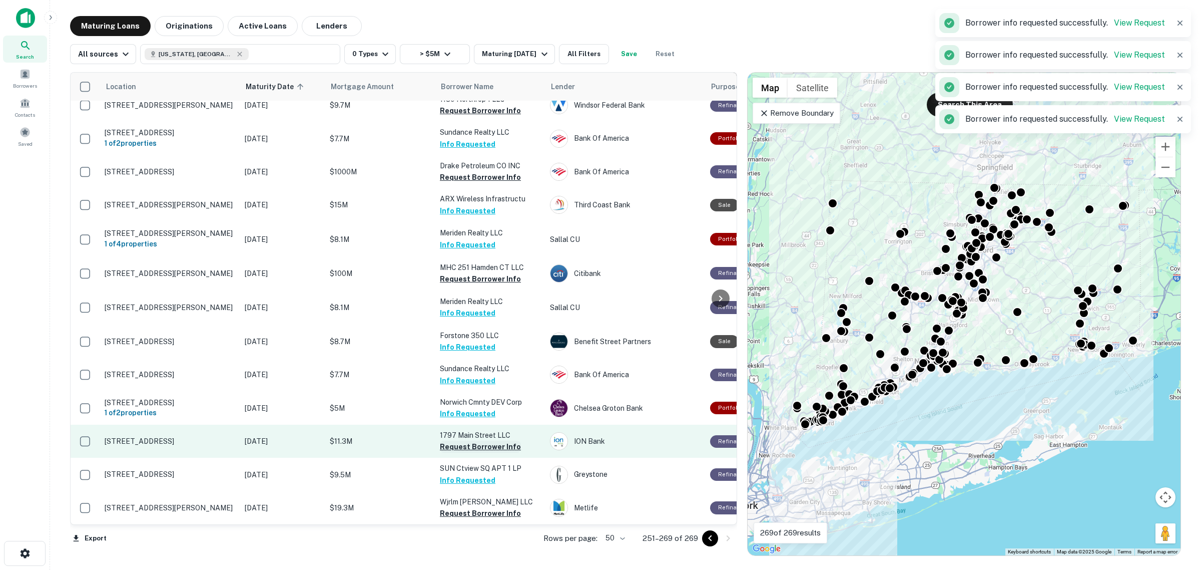
click at [500, 440] on button "Request Borrower Info" at bounding box center [480, 446] width 81 height 12
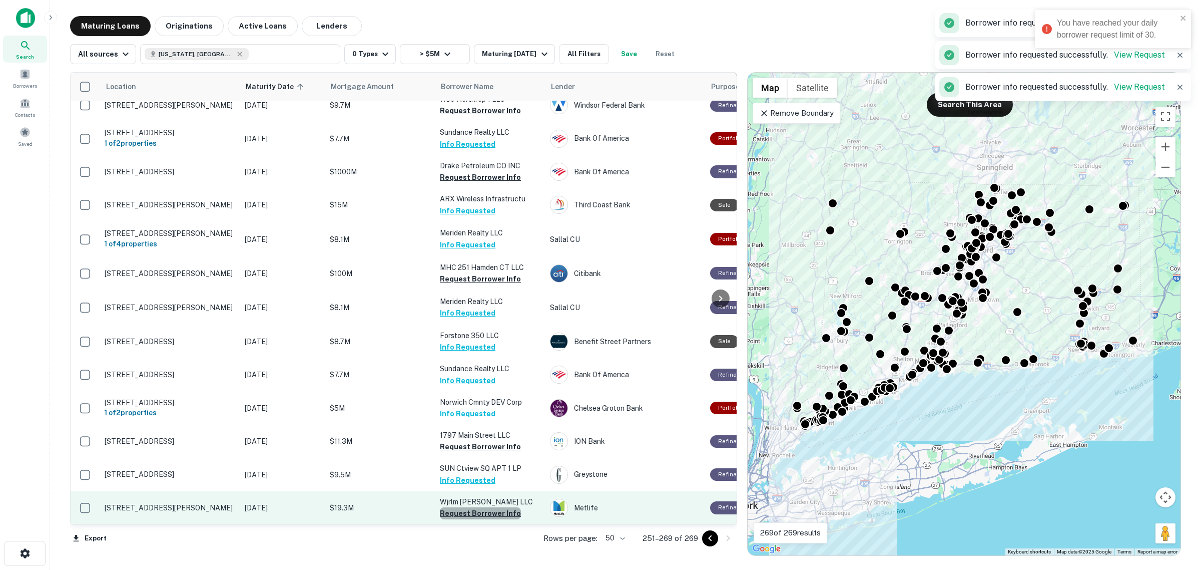
click at [480, 507] on button "Request Borrower Info" at bounding box center [480, 513] width 81 height 12
